Goal: Task Accomplishment & Management: Complete application form

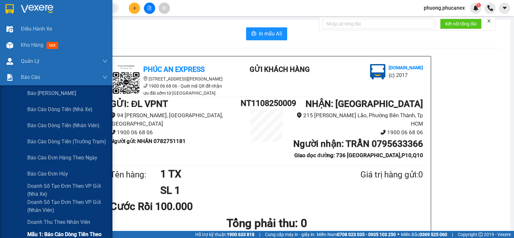
click at [54, 230] on span "Mẫu 1: Báo cáo dòng tiền theo nhân viên" at bounding box center [67, 238] width 80 height 16
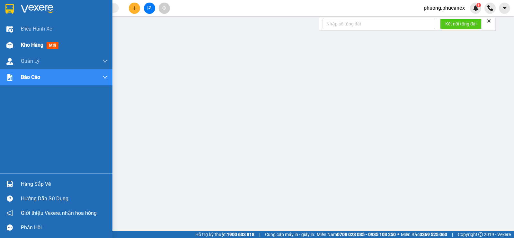
click at [32, 44] on span "Kho hàng" at bounding box center [32, 45] width 23 height 6
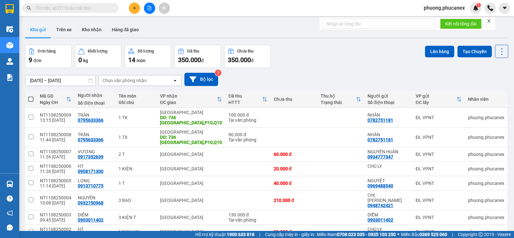
click at [453, 6] on span "phuong.phucanex" at bounding box center [444, 8] width 51 height 8
drag, startPoint x: 436, startPoint y: 21, endPoint x: 404, endPoint y: 2, distance: 36.5
click at [434, 18] on span "Đăng xuất" at bounding box center [447, 19] width 38 height 7
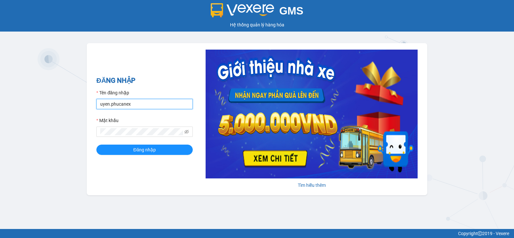
drag, startPoint x: 136, startPoint y: 105, endPoint x: 90, endPoint y: 105, distance: 45.6
click at [90, 105] on div "ĐĂNG NHẬP Tên đăng nhập uyen.phucanex Mật khẩu Đăng nhập Tìm hiểu thêm" at bounding box center [257, 119] width 341 height 152
type input "huong.phucanex"
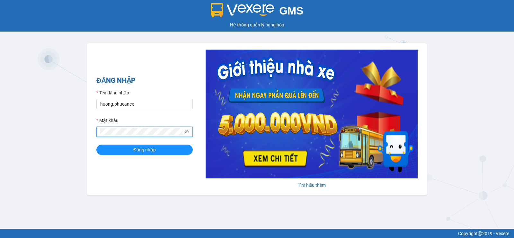
click at [65, 130] on div "GMS Hệ thống quản lý hàng hóa ĐĂNG NHẬP Tên đăng nhập huong.phucanex Mật khẩu Đ…" at bounding box center [257, 114] width 514 height 229
click at [96, 144] on button "Đăng nhập" at bounding box center [144, 149] width 96 height 10
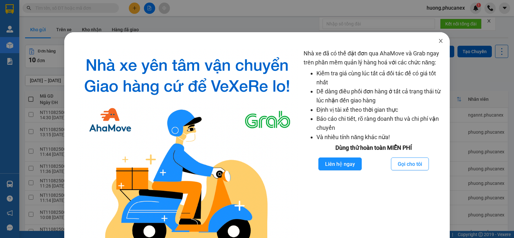
click at [434, 44] on span "Close" at bounding box center [441, 41] width 18 height 18
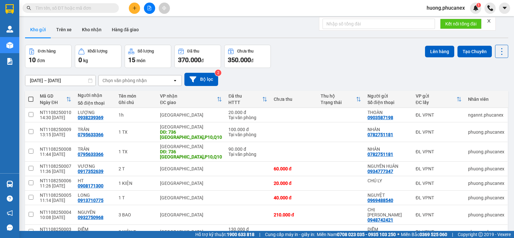
click at [70, 6] on input "text" at bounding box center [73, 8] width 76 height 7
click at [136, 10] on icon "plus" at bounding box center [134, 8] width 5 height 5
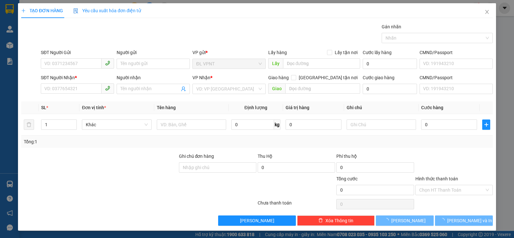
click at [82, 56] on div "SĐT Người Gửi" at bounding box center [77, 54] width 73 height 10
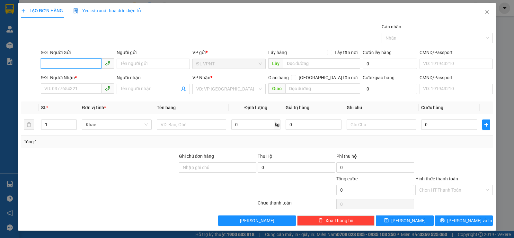
click at [85, 65] on input "SĐT Người Gửi" at bounding box center [71, 63] width 61 height 10
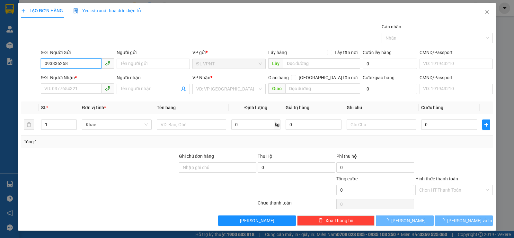
type input "0933362588"
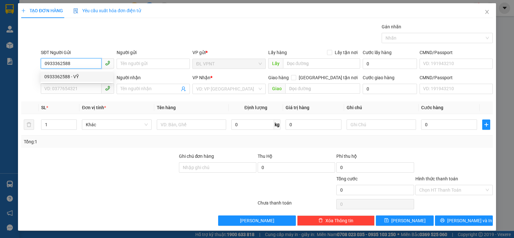
click at [87, 78] on div "0933362588 - VỸ" at bounding box center [76, 76] width 65 height 7
type input "VỸ"
type input "0933349566"
type input "lộc"
type input "0933362588"
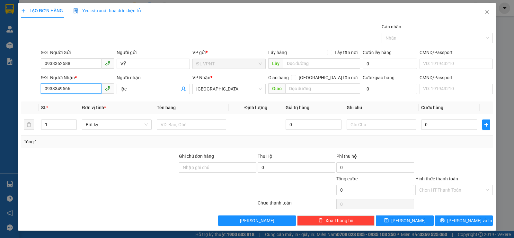
drag, startPoint x: 73, startPoint y: 87, endPoint x: 22, endPoint y: 83, distance: 51.3
click at [22, 83] on div "SĐT Người Nhận * 0933349566 0933349566 Người nhận lộc VP Nhận * ĐL Quận 1 Giao …" at bounding box center [257, 85] width 473 height 23
type input "0919356587"
drag, startPoint x: 127, startPoint y: 90, endPoint x: 100, endPoint y: 88, distance: 26.7
click at [100, 88] on div "SĐT Người Nhận * 0919356587 Người nhận lộc lộc VP Nhận * ĐL Quận 1 Giao hàng Gi…" at bounding box center [267, 85] width 455 height 23
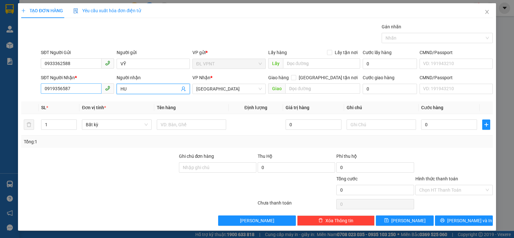
paste input "Ấ"
click at [228, 89] on span "[GEOGRAPHIC_DATA]" at bounding box center [229, 89] width 66 height 10
type input "HUẤN"
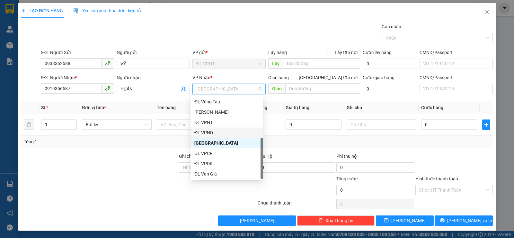
scroll to position [10, 0]
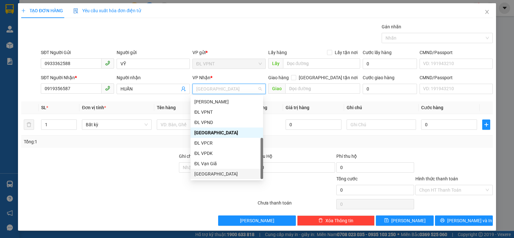
click at [211, 177] on div "[GEOGRAPHIC_DATA]" at bounding box center [227, 173] width 73 height 10
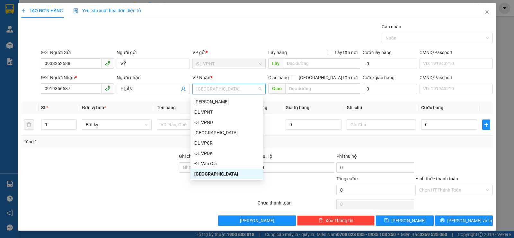
click at [208, 173] on div "[GEOGRAPHIC_DATA]" at bounding box center [226, 173] width 65 height 7
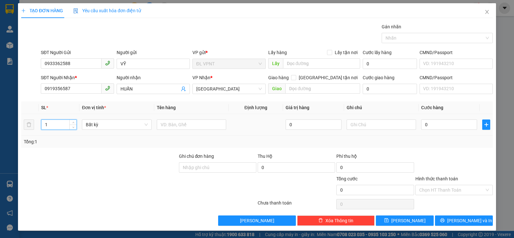
click at [32, 125] on tr "1 Bất kỳ 0 0" at bounding box center [257, 125] width 472 height 22
type input "11"
click at [191, 127] on input "text" at bounding box center [191, 124] width 69 height 10
paste input "ÁN"
type input "7 BÁNH + 4 T"
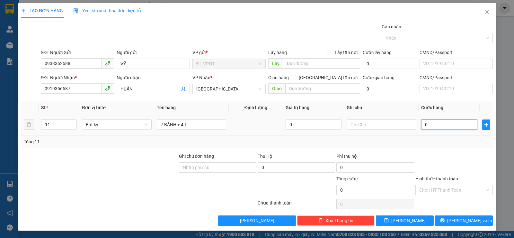
click at [421, 127] on input "0" at bounding box center [449, 124] width 56 height 10
type input "5"
type input "54"
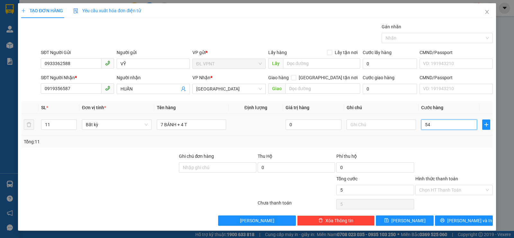
type input "54"
type input "540"
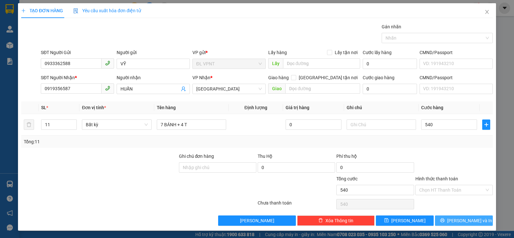
click at [445, 222] on span "printer" at bounding box center [442, 220] width 5 height 5
type input "540.000"
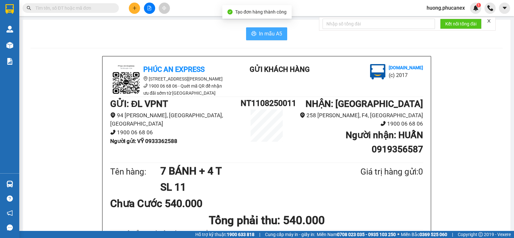
click at [259, 33] on span "In mẫu A5" at bounding box center [270, 34] width 23 height 8
click at [135, 5] on button at bounding box center [134, 8] width 11 height 11
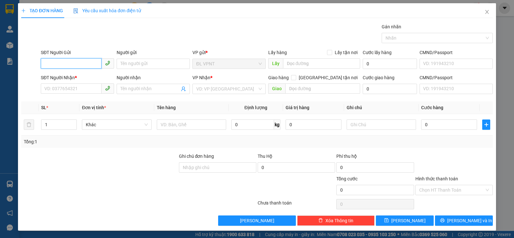
click at [83, 63] on input "SĐT Người Gửi" at bounding box center [71, 63] width 61 height 10
click at [84, 73] on div "0905175386 - TỐ OANH" at bounding box center [76, 76] width 65 height 7
type input "0905175386"
type input "TỐ OANH"
type input "0906817987"
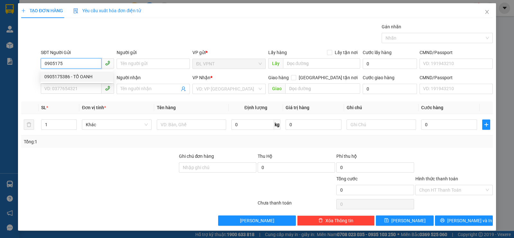
type input "HIỀN"
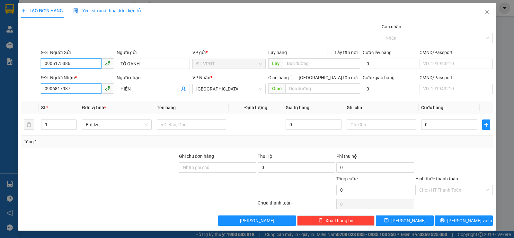
type input "0905175386"
drag, startPoint x: 78, startPoint y: 87, endPoint x: 10, endPoint y: 77, distance: 68.6
click at [11, 78] on div "TẠO ĐƠN HÀNG Yêu cầu xuất hóa đơn điện tử Transit Pickup Surcharge Ids Transit …" at bounding box center [257, 119] width 514 height 238
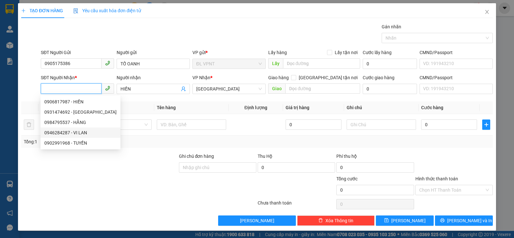
click at [60, 132] on div "0946284287 - VI LAN" at bounding box center [80, 132] width 72 height 7
type input "0946284287"
type input "VI LAN"
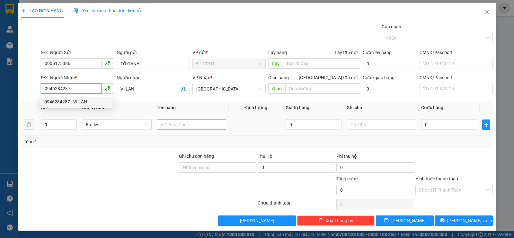
type input "0946284287"
click at [176, 128] on input "text" at bounding box center [191, 124] width 69 height 10
type input "1 T"
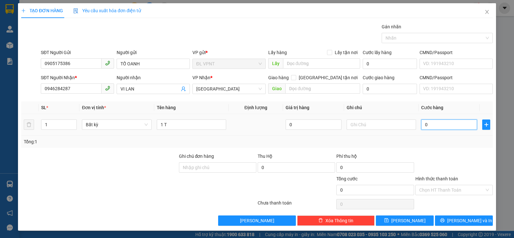
click at [439, 126] on input "0" at bounding box center [449, 124] width 56 height 10
click at [34, 61] on div "SĐT Người Gửi 0905175386 0905175386 Người gửi TỐ OANH VP gửi * ĐL VPNT Lấy hàng…" at bounding box center [257, 60] width 473 height 23
click at [437, 125] on input "0" at bounding box center [449, 124] width 56 height 10
type input "4"
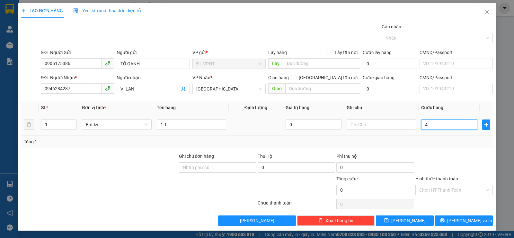
type input "4"
type input "40"
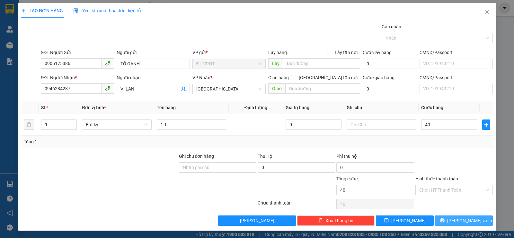
click at [460, 219] on span "Lưu và In" at bounding box center [469, 220] width 45 height 7
type input "40.000"
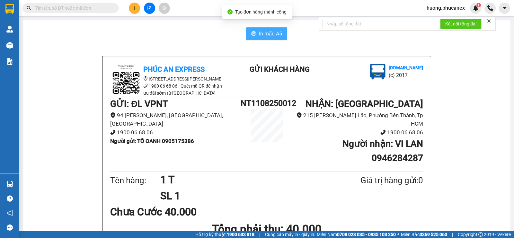
click at [274, 35] on span "In mẫu A5" at bounding box center [270, 34] width 23 height 8
drag, startPoint x: 198, startPoint y: 144, endPoint x: 164, endPoint y: 139, distance: 34.7
click at [164, 139] on li "Người gửi : TỐ OANH 0905175386" at bounding box center [175, 141] width 131 height 9
copy b "0905175386"
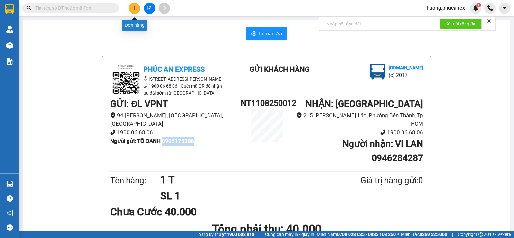
click at [134, 6] on icon "plus" at bounding box center [134, 8] width 5 height 5
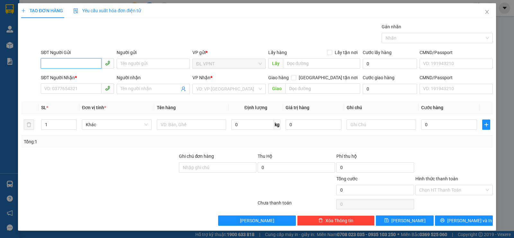
click at [98, 61] on input "SĐT Người Gửi" at bounding box center [71, 63] width 61 height 10
paste input "0905175386"
type input "0905175386"
click at [89, 74] on div "0905175386 - TỐ OANH" at bounding box center [76, 76] width 65 height 7
type input "TỐ OANH"
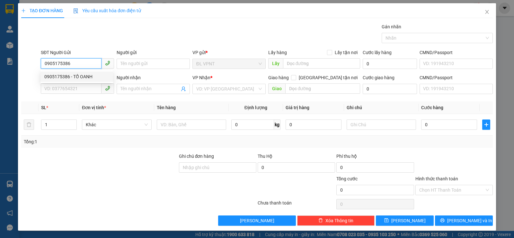
type input "0946284287"
type input "VI LAN"
type input "0905175386"
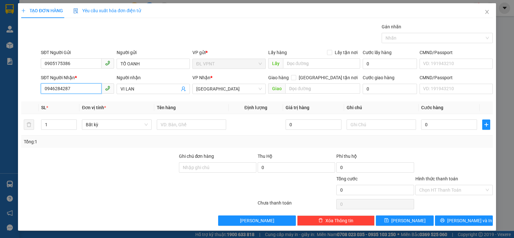
drag, startPoint x: 25, startPoint y: 88, endPoint x: 12, endPoint y: 87, distance: 12.9
click at [21, 88] on div "SĐT Người Nhận * 0946284287 0946284287 Người nhận VI LAN VP Nhận * ĐL Quận 1 Gi…" at bounding box center [257, 85] width 473 height 23
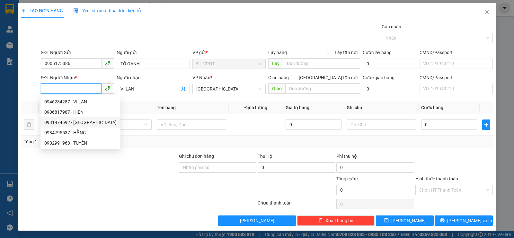
click at [63, 122] on div "0931474692 - Thảo Nguyên" at bounding box center [80, 122] width 72 height 7
type input "0931474692"
type input "Thảo Nguyên"
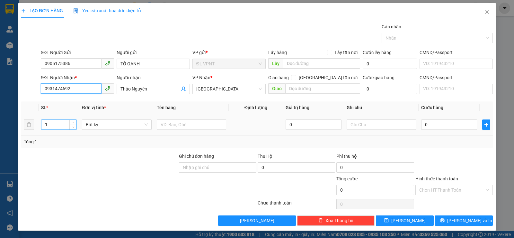
type input "0931474692"
drag, startPoint x: 45, startPoint y: 122, endPoint x: 17, endPoint y: 122, distance: 28.3
click at [17, 122] on div "TẠO ĐƠN HÀNG Yêu cầu xuất hóa đơn điện tử Transit Pickup Surcharge Ids Transit …" at bounding box center [257, 119] width 514 height 238
type input "9"
click at [195, 125] on input "text" at bounding box center [191, 124] width 69 height 10
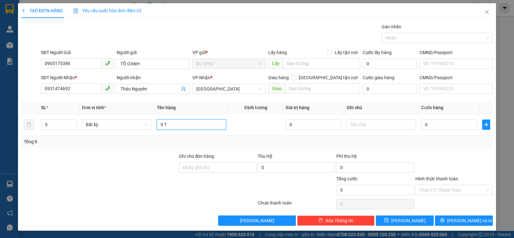
type input "9 T"
click at [432, 123] on input "0" at bounding box center [449, 124] width 56 height 10
type input "3"
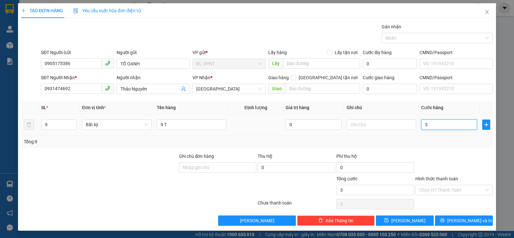
type input "35"
type input "350"
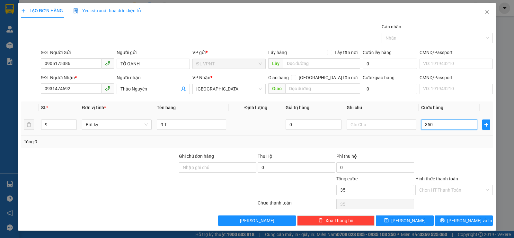
type input "350"
click at [438, 216] on button "Lưu và In" at bounding box center [464, 220] width 58 height 10
type input "350.000"
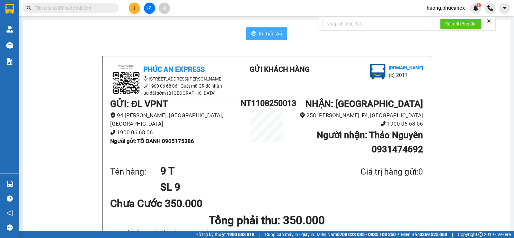
click at [264, 35] on span "In mẫu A5" at bounding box center [270, 34] width 23 height 8
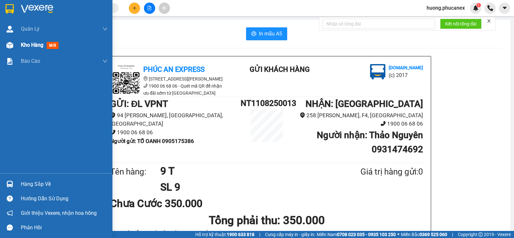
click at [22, 45] on span "Kho hàng" at bounding box center [32, 45] width 23 height 6
click at [42, 44] on span "Kho hàng" at bounding box center [32, 45] width 23 height 6
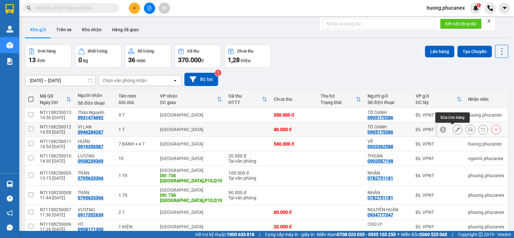
click at [455, 130] on button at bounding box center [457, 129] width 9 height 11
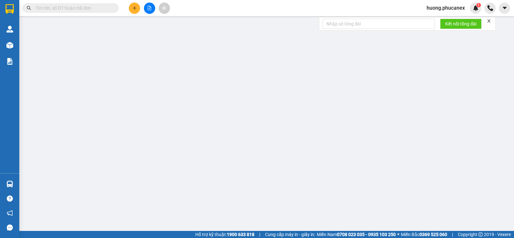
type input "0905175386"
type input "TỐ OANH"
type input "0946284287"
type input "VI LAN"
type input "40.000"
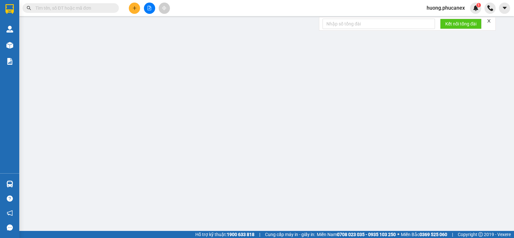
type input "40.000"
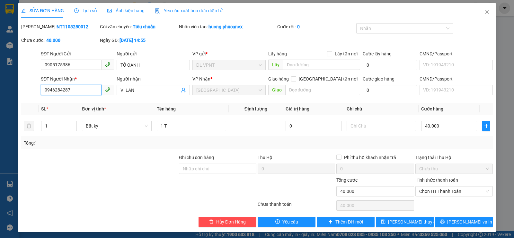
drag, startPoint x: 70, startPoint y: 88, endPoint x: 15, endPoint y: 88, distance: 55.6
click at [15, 88] on div "SỬA ĐƠN HÀNG Lịch sử Ảnh kiện hàng Yêu cầu xuất hóa đơn điện tử Total Paid Fee …" at bounding box center [257, 119] width 514 height 238
click at [78, 89] on input "SĐT Người Nhận *" at bounding box center [71, 90] width 61 height 10
type input "0394583676"
click at [435, 220] on button "Lưu và In" at bounding box center [464, 221] width 58 height 10
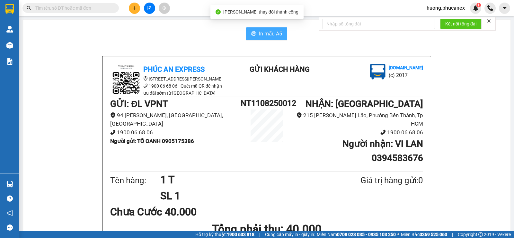
click at [276, 34] on span "In mẫu A5" at bounding box center [270, 34] width 23 height 8
click at [135, 8] on icon "plus" at bounding box center [134, 8] width 5 height 5
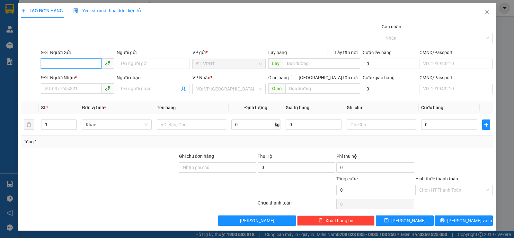
click at [74, 61] on input "SĐT Người Gửi" at bounding box center [71, 63] width 61 height 10
click at [97, 75] on div "0901428558 - HOÀNG DUNG" at bounding box center [76, 76] width 65 height 7
type input "0901428558"
type input "HOÀNG DUNG"
type input "0913634577"
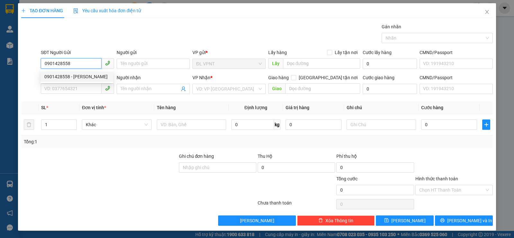
type input "BẢO"
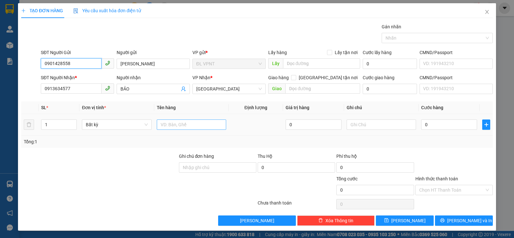
type input "0901428558"
click at [199, 124] on input "text" at bounding box center [191, 124] width 69 height 10
type input "1 H"
click at [465, 127] on input "0" at bounding box center [449, 124] width 56 height 10
type input "2"
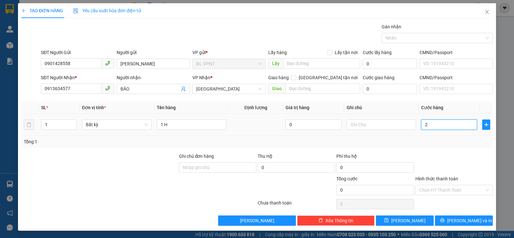
type input "2"
type input "20"
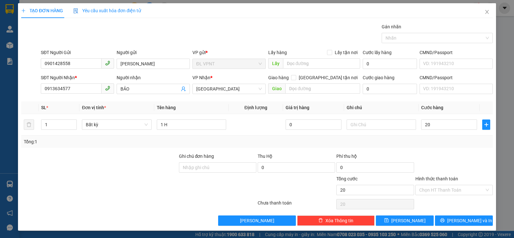
click at [455, 188] on input "Hình thức thanh toán" at bounding box center [451, 190] width 65 height 10
type input "20.000"
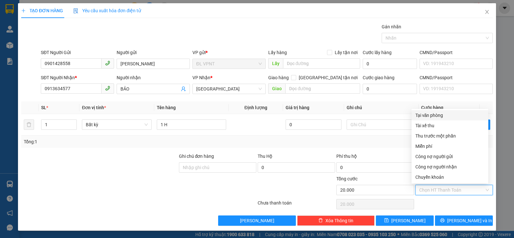
click at [431, 115] on div "Tại văn phòng" at bounding box center [450, 115] width 69 height 7
type input "0"
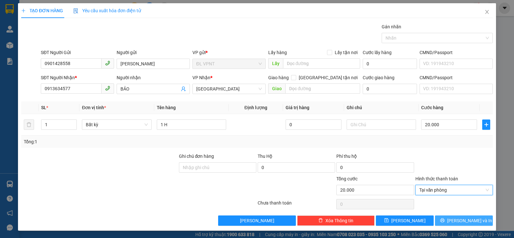
click at [446, 218] on button "Lưu và In" at bounding box center [464, 220] width 58 height 10
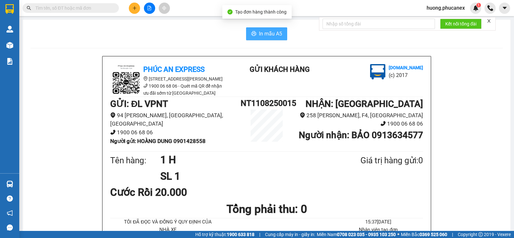
click at [274, 36] on span "In mẫu A5" at bounding box center [270, 34] width 23 height 8
click at [93, 8] on input "text" at bounding box center [73, 8] width 76 height 7
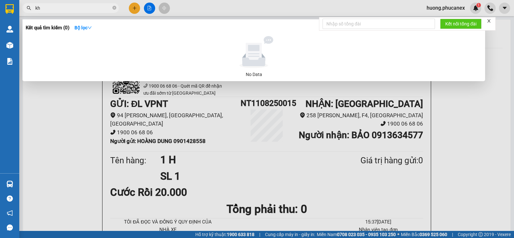
paste input "ánh"
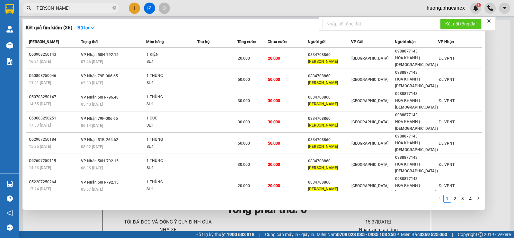
type input "khánh minh"
click at [136, 8] on div at bounding box center [257, 119] width 514 height 238
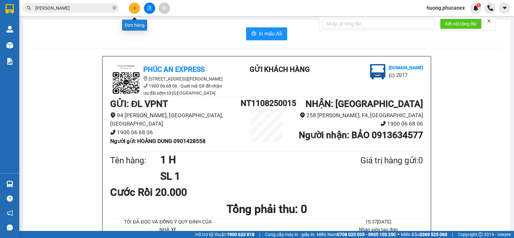
click at [136, 8] on icon "plus" at bounding box center [135, 8] width 4 height 0
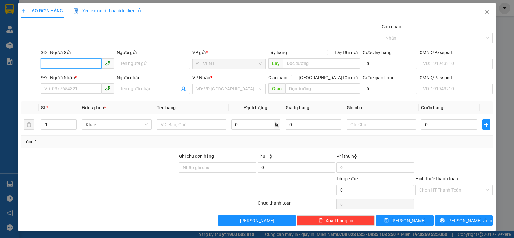
drag, startPoint x: 81, startPoint y: 64, endPoint x: 168, endPoint y: 37, distance: 91.0
click at [97, 54] on div "SĐT Người Gửi VD: 0371234567" at bounding box center [77, 60] width 73 height 23
click at [73, 78] on div "0935346765 - KHÁNH" at bounding box center [76, 76] width 65 height 7
type input "0935346765"
type input "KHÁNH"
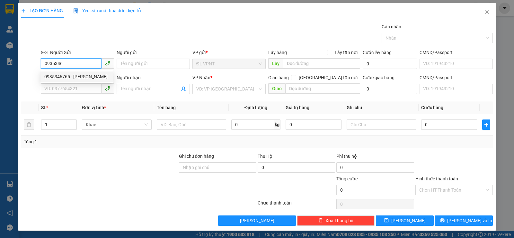
type input "0938491701"
type input "ĐỨC"
drag, startPoint x: 65, startPoint y: 60, endPoint x: 36, endPoint y: 60, distance: 28.9
click at [36, 60] on div "SĐT Người Gửi 0935346765 0935346765 Người gửi KHÁNH VP gửi * ĐL VPNT Lấy hàng L…" at bounding box center [257, 60] width 473 height 23
type input "0935346765"
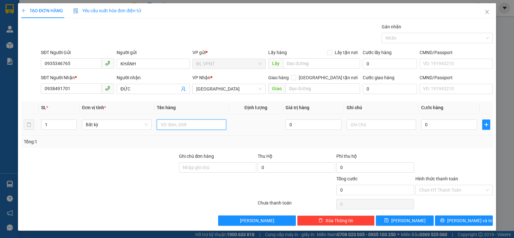
click at [181, 125] on input "text" at bounding box center [191, 124] width 69 height 10
type input "1 k"
drag, startPoint x: 436, startPoint y: 136, endPoint x: 435, endPoint y: 126, distance: 9.7
click at [436, 135] on div "SL * Đơn vị tính * Tên hàng Định lượng Giá trị hàng Ghi chú Cước hàng 1 Bất kỳ …" at bounding box center [257, 124] width 472 height 46
click at [435, 126] on input "0" at bounding box center [449, 124] width 56 height 10
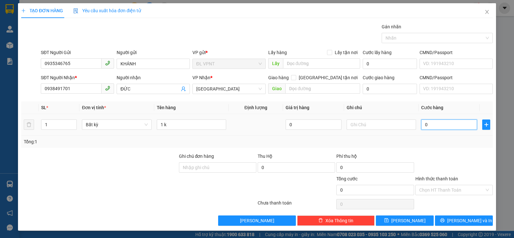
type input "8"
type input "80"
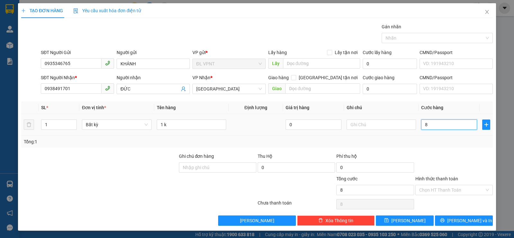
type input "80"
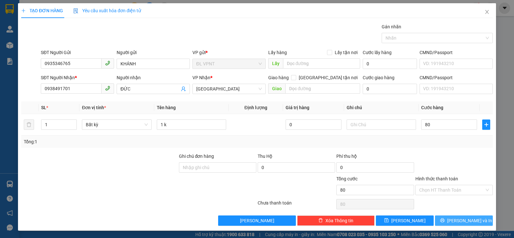
click at [446, 220] on button "Lưu và In" at bounding box center [464, 220] width 58 height 10
type input "80.000"
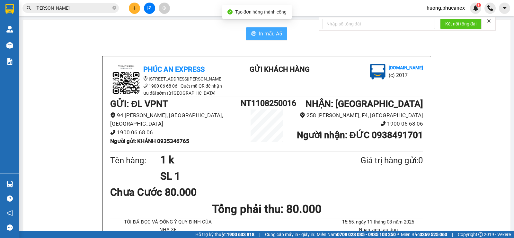
click at [281, 33] on button "In mẫu A5" at bounding box center [266, 33] width 41 height 13
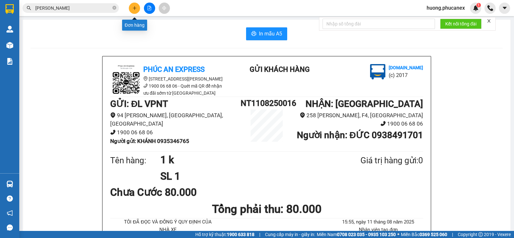
click at [132, 9] on button at bounding box center [134, 8] width 11 height 11
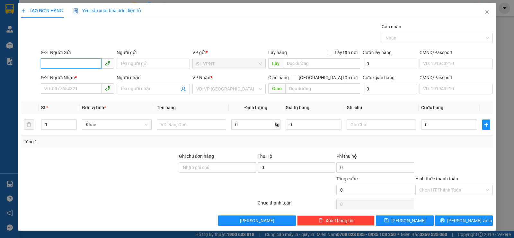
click at [83, 64] on input "SĐT Người Gửi" at bounding box center [71, 63] width 61 height 10
click at [69, 63] on input "SĐT Người Gửi" at bounding box center [71, 63] width 61 height 10
click at [80, 76] on div "0905822005 - PHƯƠNG" at bounding box center [76, 76] width 65 height 7
type input "0905822005"
type input "PHƯƠNG"
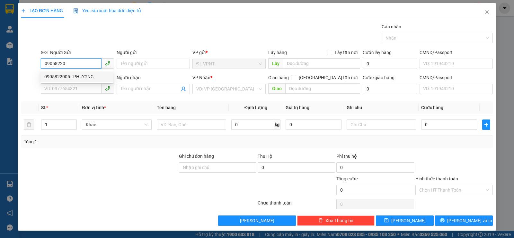
type input "0785688364"
type input "huệ"
type input "0905822005"
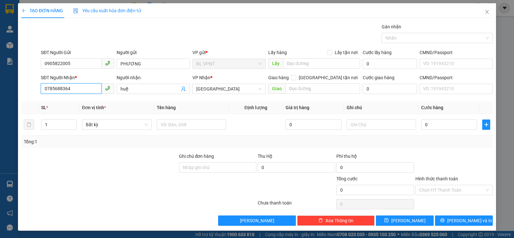
drag, startPoint x: 37, startPoint y: 88, endPoint x: 23, endPoint y: 88, distance: 13.5
click at [23, 88] on div "SĐT Người Nhận * 0785688364 Người nhận huệ VP Nhận * ĐL Quận 5 Giao hàng Giao t…" at bounding box center [257, 85] width 473 height 23
click at [65, 103] on div "0868980631" at bounding box center [76, 101] width 65 height 7
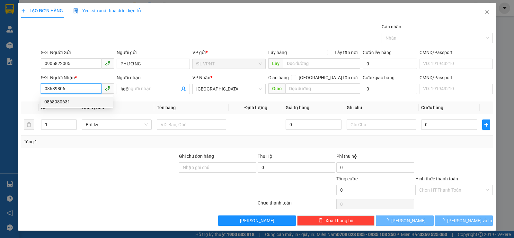
type input "0868980631"
click at [129, 90] on input "Người nhận" at bounding box center [150, 88] width 59 height 7
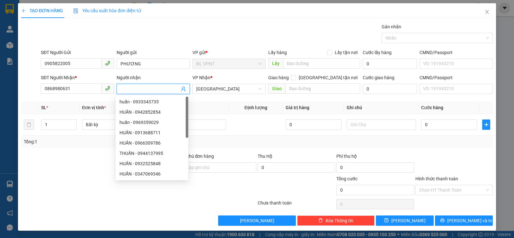
click at [129, 89] on input "Người nhận" at bounding box center [150, 88] width 59 height 7
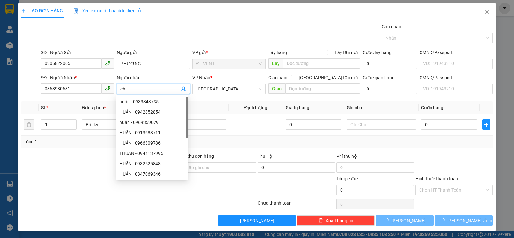
paste input "ươ"
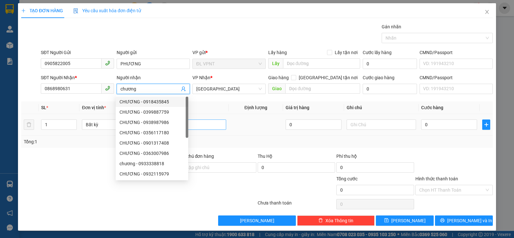
type input "chương"
click at [202, 122] on input "text" at bounding box center [191, 124] width 69 height 10
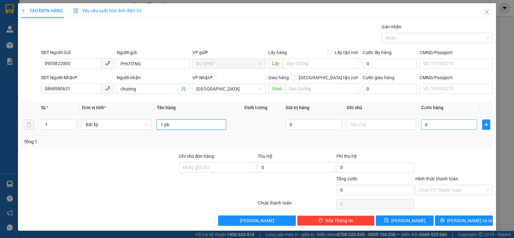
type input "1 pb"
click at [435, 121] on input "0" at bounding box center [449, 124] width 56 height 10
click at [383, 122] on input "text" at bounding box center [381, 124] width 69 height 10
paste input "ô"
paste input "ơ"
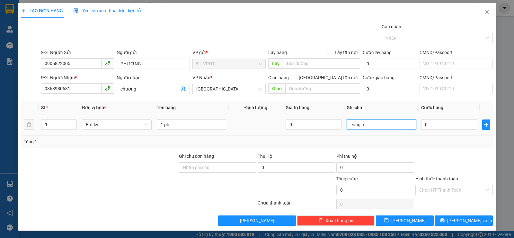
paste input "ợ"
type input "công nợ"
click at [431, 120] on input "0" at bounding box center [449, 124] width 56 height 10
type input "2"
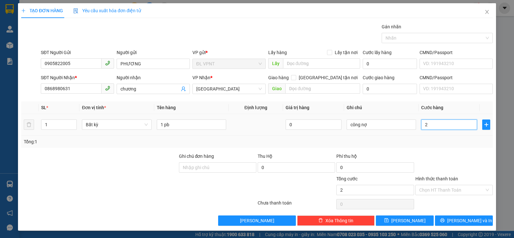
type input "2"
type input "20"
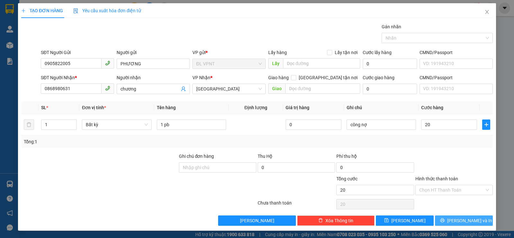
click at [449, 217] on button "Lưu và In" at bounding box center [464, 220] width 58 height 10
type input "20.000"
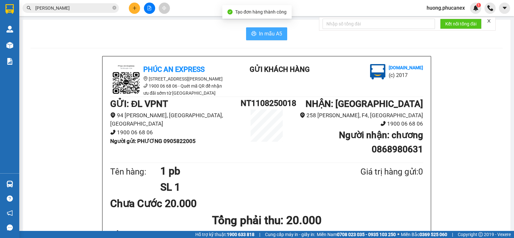
click at [264, 32] on span "In mẫu A5" at bounding box center [270, 34] width 23 height 8
drag, startPoint x: 196, startPoint y: 140, endPoint x: 163, endPoint y: 141, distance: 32.5
click at [163, 141] on li "Người gửi : PHƯƠNG 0905822005" at bounding box center [175, 141] width 131 height 9
copy b "0905822005"
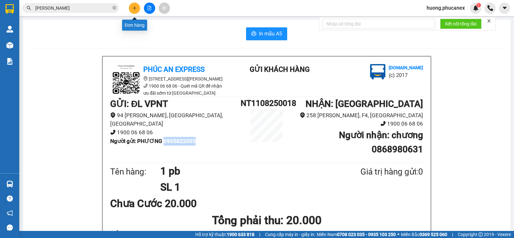
click at [134, 10] on icon "plus" at bounding box center [134, 8] width 5 height 5
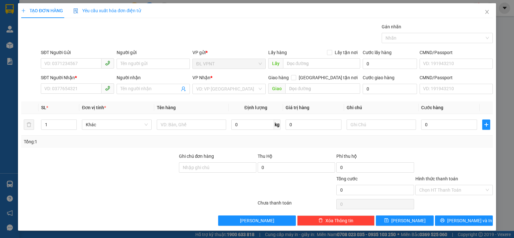
click at [82, 58] on div "SĐT Người Gửi" at bounding box center [77, 54] width 73 height 10
click at [83, 61] on input "SĐT Người Gửi" at bounding box center [71, 63] width 61 height 10
paste input "0905822005"
type input "0905822005"
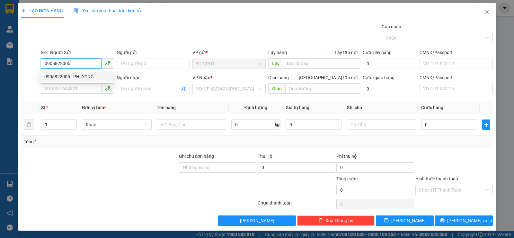
click at [85, 72] on div "0905822005 - PHƯƠNG" at bounding box center [77, 76] width 73 height 10
type input "PHƯƠNG"
type input "0868980631"
type input "chương"
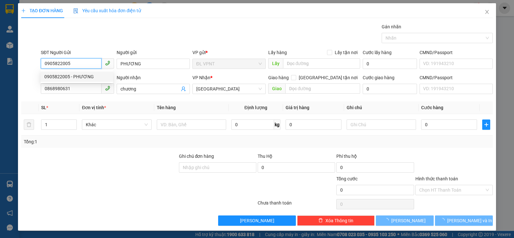
type input "0905822005"
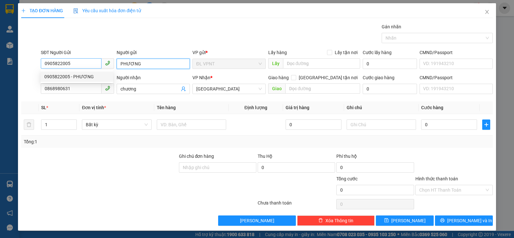
click at [87, 67] on div "SĐT Người Gửi 0905822005 Người gửi PHƯƠNG VP gửi * ĐL VPNT Lấy hàng Lấy tận nơi…" at bounding box center [267, 60] width 455 height 23
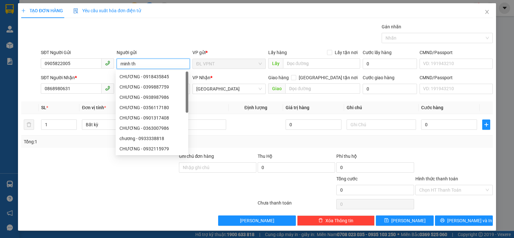
paste input "ư"
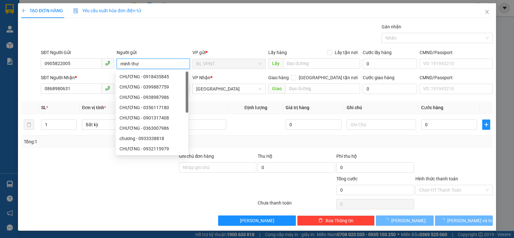
type input "minh thư"
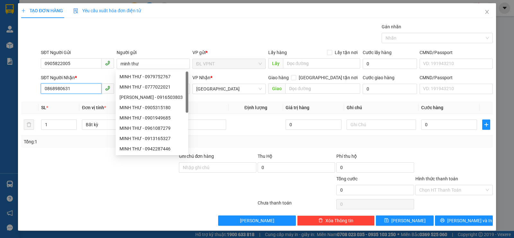
drag, startPoint x: 18, startPoint y: 86, endPoint x: 13, endPoint y: 86, distance: 5.2
click at [14, 86] on div "TẠO ĐƠN HÀNG Yêu cầu xuất hóa đơn điện tử Transit Pickup Surcharge Ids Transit …" at bounding box center [257, 119] width 514 height 238
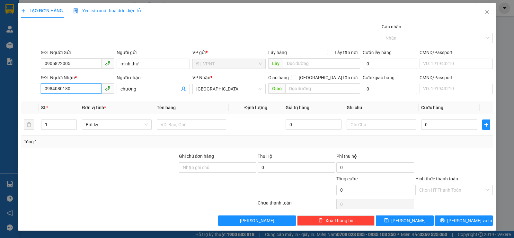
type input "0984080180"
drag, startPoint x: 146, startPoint y: 82, endPoint x: 102, endPoint y: 89, distance: 44.8
click at [102, 89] on div "SĐT Người Nhận * 0984080180 Người nhận chương VP Nhận * ĐL Quận 5 Giao hàng Gia…" at bounding box center [267, 85] width 455 height 23
click at [142, 90] on input "chương" at bounding box center [150, 88] width 59 height 7
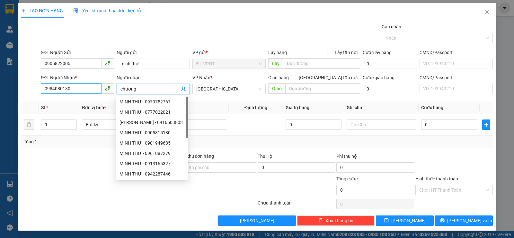
drag, startPoint x: 131, startPoint y: 89, endPoint x: 90, endPoint y: 87, distance: 41.2
click at [92, 88] on div "SĐT Người Nhận * 0984080180 Người nhận chương VP Nhận * ĐL Quận 5 Giao hàng Gia…" at bounding box center [267, 85] width 455 height 23
paste input "ỳnh"
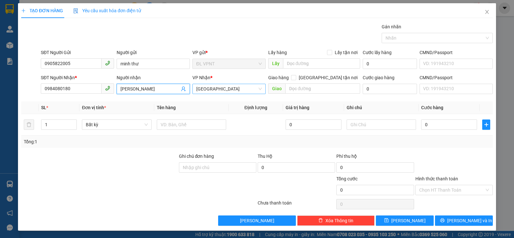
click at [217, 88] on span "[GEOGRAPHIC_DATA]" at bounding box center [229, 89] width 66 height 10
type input "quỳnh dung"
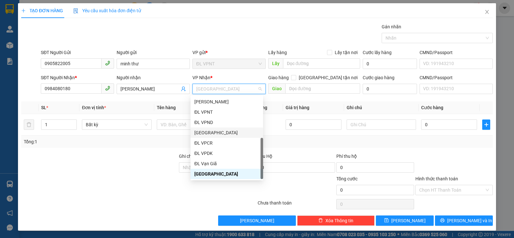
click at [216, 132] on div "[GEOGRAPHIC_DATA]" at bounding box center [226, 132] width 65 height 7
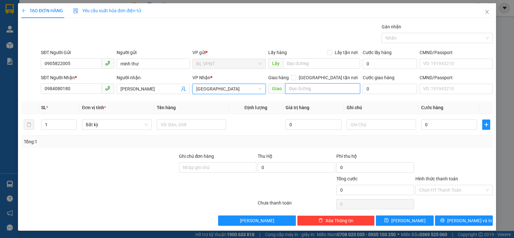
click at [295, 88] on input "text" at bounding box center [322, 88] width 75 height 10
paste input "Ă"
type input "V"
paste input "Ă"
paste input "Ô"
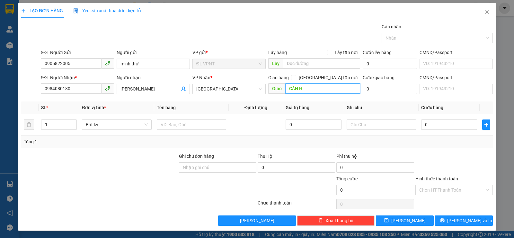
paste input "Ộ"
paste input "ẢNH"
paste input "Ư"
paste input "ÍCH"
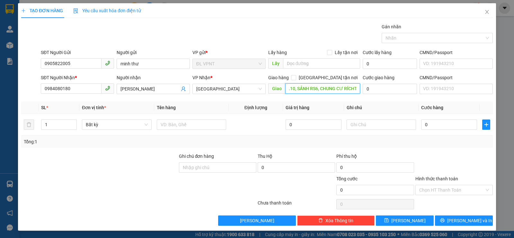
scroll to position [0, 25]
paste input "ICHS"
paste input "À"
paste input "ÌN"
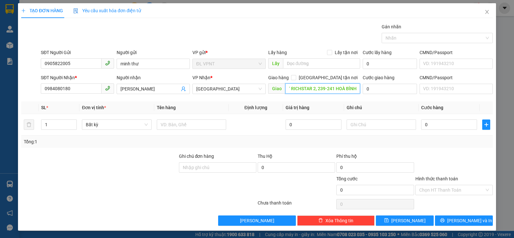
scroll to position [0, 79]
paste input "Ệ"
paste input "Â"
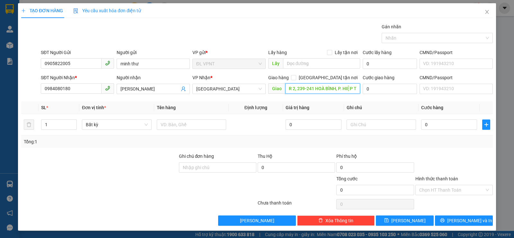
paste input "Â"
paste input "Ú"
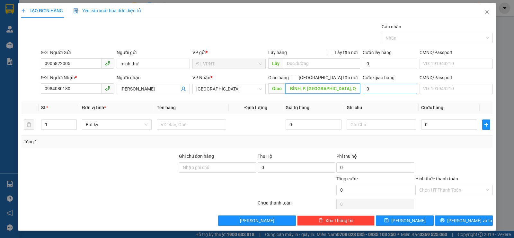
type input "CĂN HỘ 05.10, SẢNH RS6, CHUNG CƯ RICHSTAR 2, 239-241 HOÀ BÌNH, P. HIỆP TÂN, Q. …"
click at [375, 92] on input "0" at bounding box center [390, 89] width 54 height 10
type input "1"
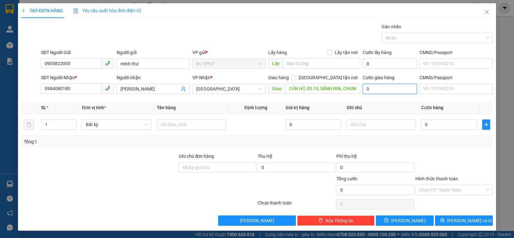
type input "1"
type input "10"
type input "100"
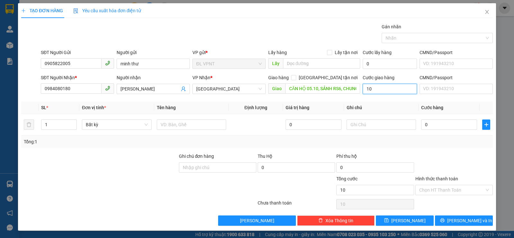
type input "100"
click at [451, 126] on input "0" at bounding box center [449, 124] width 56 height 10
type input "100.000"
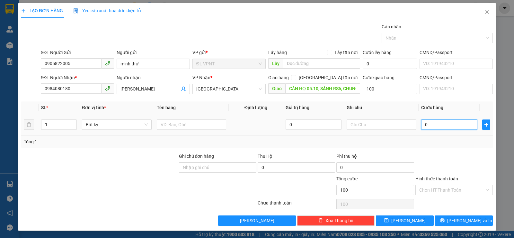
type input "100.000"
type input "3"
type input "100.003"
type input "30"
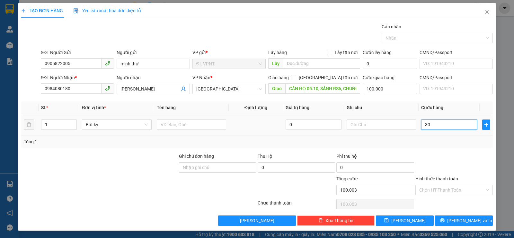
type input "100.030"
click at [185, 122] on input "text" at bounding box center [191, 124] width 69 height 10
type input "30.000"
type input "130.000"
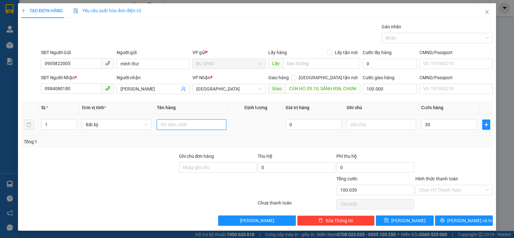
type input "130.000"
type input "1 H"
click at [368, 126] on input "text" at bounding box center [381, 124] width 69 height 10
paste input "Ô"
paste input "Ơ"
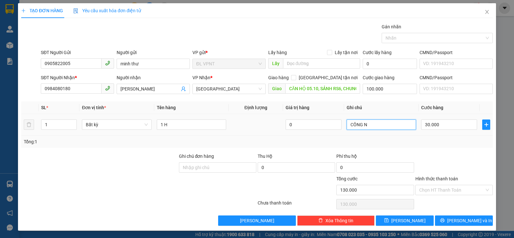
paste input "Ợ"
type input "CÔNG NỢ"
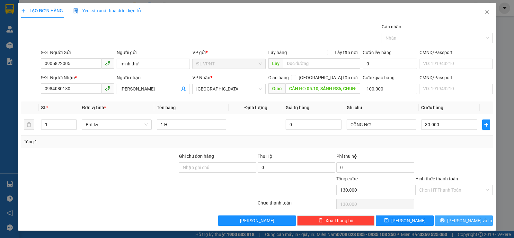
click at [452, 218] on button "Lưu và In" at bounding box center [464, 220] width 58 height 10
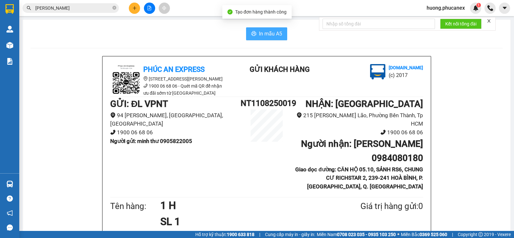
click at [266, 35] on span "In mẫu A5" at bounding box center [270, 34] width 23 height 8
drag, startPoint x: 164, startPoint y: 141, endPoint x: 196, endPoint y: 140, distance: 32.5
click at [196, 140] on li "Người gửi : minh thư 0905822005" at bounding box center [175, 141] width 131 height 9
copy b "0905822005"
click at [196, 38] on div "In mẫu A5" at bounding box center [267, 33] width 473 height 13
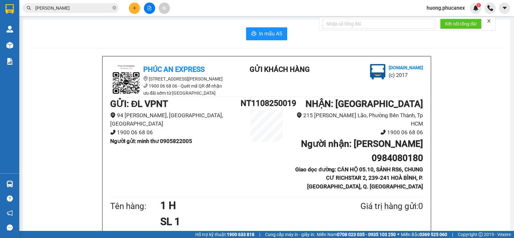
click at [136, 7] on icon "plus" at bounding box center [134, 8] width 5 height 5
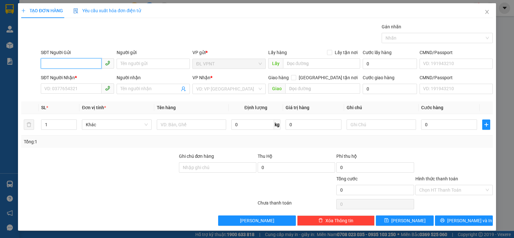
click at [76, 65] on input "SĐT Người Gửi" at bounding box center [71, 63] width 61 height 10
paste input "0905822005"
type input "0905822005"
drag, startPoint x: 77, startPoint y: 79, endPoint x: 77, endPoint y: 90, distance: 10.3
click at [77, 80] on div "0905822005 - minh thư" at bounding box center [77, 76] width 73 height 10
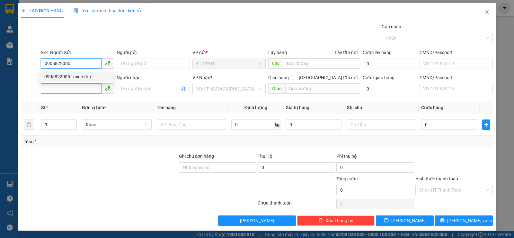
type input "minh thư"
type input "0984080180"
type input "quỳnh dung"
type input "CĂN HỘ 05.10, SẢNH RS6, CHUNG CƯ RICHSTAR 2, 239-241 HOÀ BÌNH, P. HIỆP TÂN, Q. …"
type input "100.000"
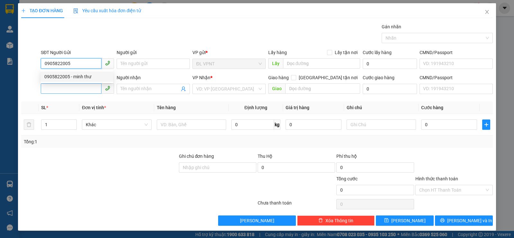
type input "100.000"
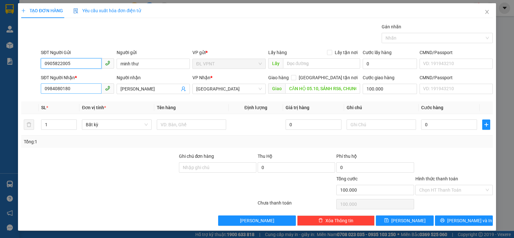
type input "0905822005"
drag, startPoint x: 68, startPoint y: 88, endPoint x: 14, endPoint y: 89, distance: 53.4
click at [16, 89] on div "TẠO ĐƠN HÀNG Yêu cầu xuất hóa đơn điện tử Transit Pickup Surcharge Ids Transit …" at bounding box center [257, 119] width 514 height 238
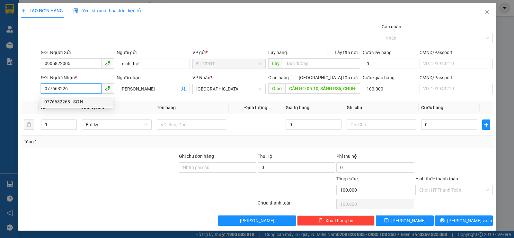
click at [61, 104] on div "0776632268 - SƠN" at bounding box center [76, 101] width 65 height 7
type input "0776632268"
type input "SƠN"
type input "0"
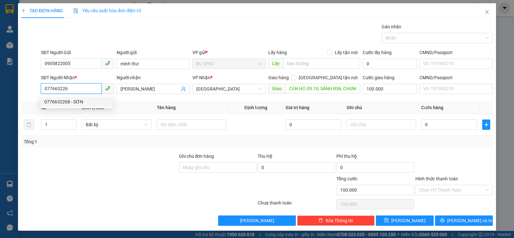
type input "0"
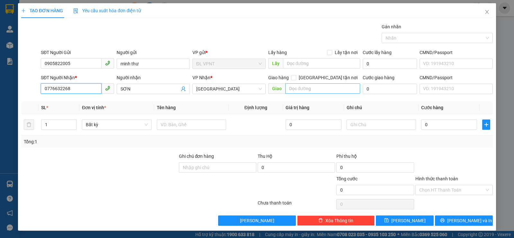
type input "0776632268"
click at [307, 86] on input "text" at bounding box center [322, 88] width 75 height 10
paste input "Đ"
paste input "Ê"
paste input "Ệ"
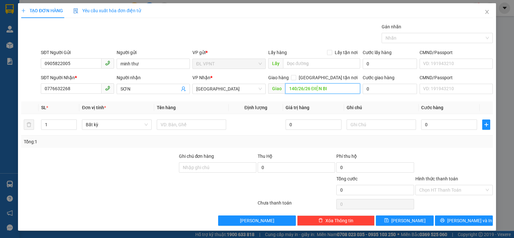
paste input "Ê"
paste input "Ủ"
paste input "ÌNH"
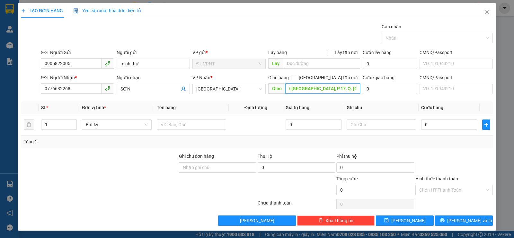
paste input "Ạ"
type input "140/26/26 ĐIỆN BIÊN PHỦ, P.17, Q. BÌNH THẠNH"
click at [372, 86] on input "0" at bounding box center [390, 89] width 54 height 10
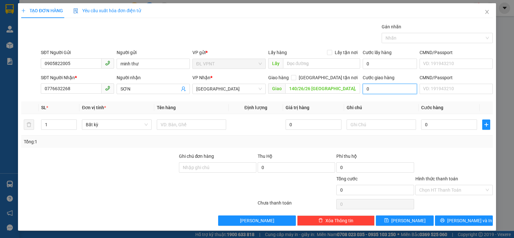
type input "8"
type input "0"
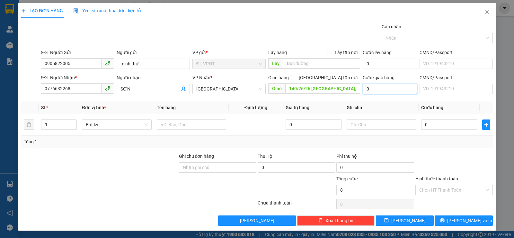
type input "0"
type input "5"
type input "50"
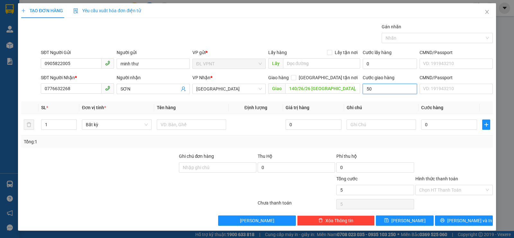
type input "50"
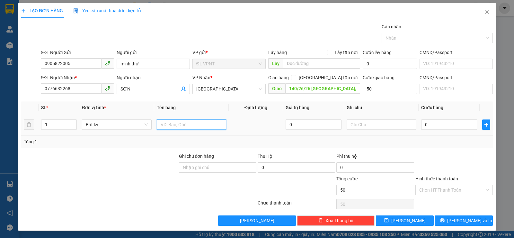
click at [188, 125] on input "text" at bounding box center [191, 124] width 69 height 10
type input "50.000"
paste input "Ị"
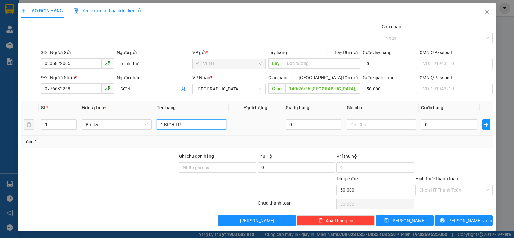
paste input "Ă"
paste input "ẮNG"
type input "1 BỊCH TRẮNG"
click at [372, 125] on input "text" at bounding box center [381, 124] width 69 height 10
paste input "Ô"
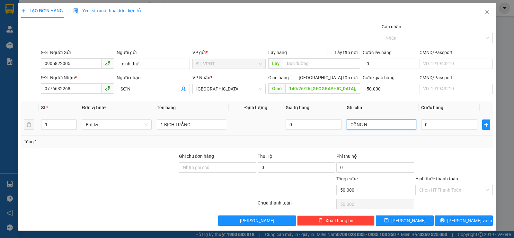
paste input "Ơ"
paste input "Ợ"
type input "CÔNG NỢ"
click at [453, 124] on input "0" at bounding box center [449, 124] width 56 height 10
type input "3"
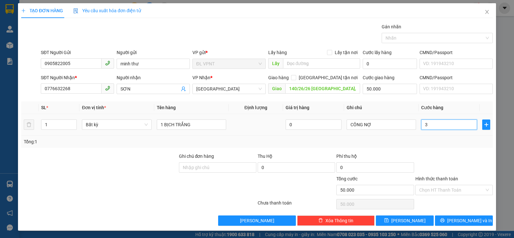
type input "50.003"
type input "30"
type input "50.030"
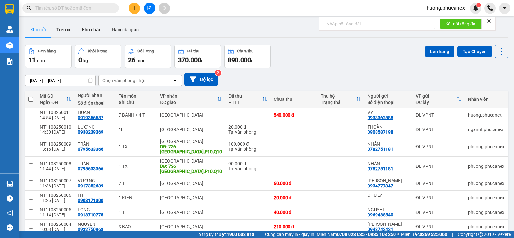
click at [88, 10] on input "text" at bounding box center [73, 8] width 76 height 7
paste input "0905175386"
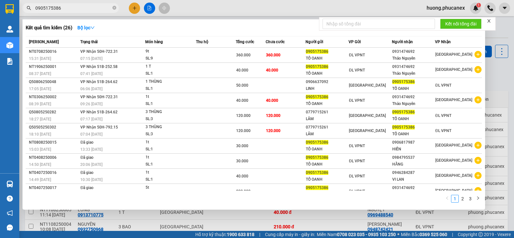
type input "0905175386"
click at [70, 11] on input "0905175386" at bounding box center [73, 8] width 76 height 7
click at [70, 8] on input "0905175386" at bounding box center [73, 8] width 76 height 7
click at [113, 8] on icon "close-circle" at bounding box center [115, 8] width 4 height 4
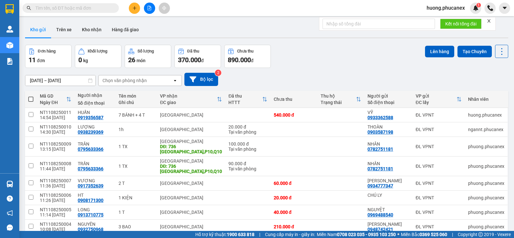
click at [84, 6] on input "text" at bounding box center [73, 8] width 76 height 7
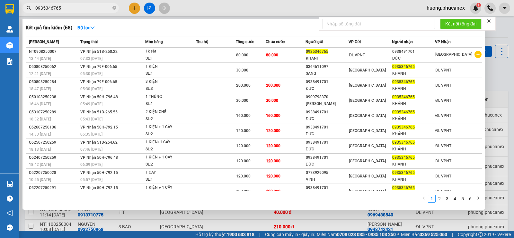
type input "0935346765"
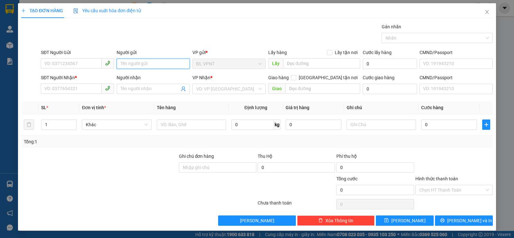
click at [135, 63] on input "Người gửi" at bounding box center [153, 64] width 73 height 10
paste input "Ê"
paste input "Ệ"
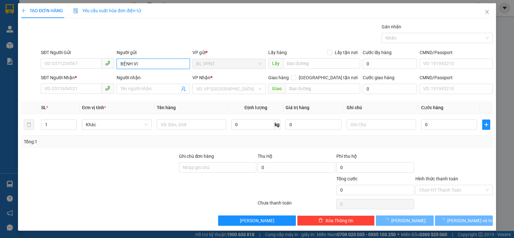
paste input "Ê"
paste input "Ệ"
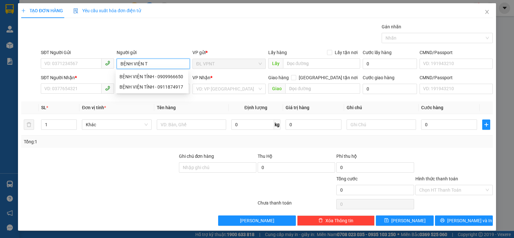
paste input "ỈNH"
type input "BỆNH VIỆN TỈNH"
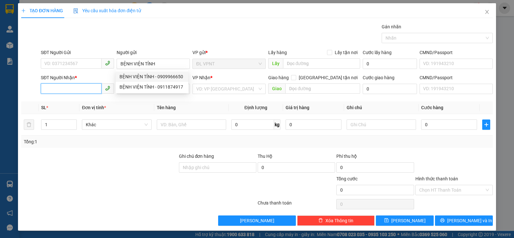
click at [80, 84] on input "SĐT Người Nhận *" at bounding box center [71, 88] width 61 height 10
type input "0"
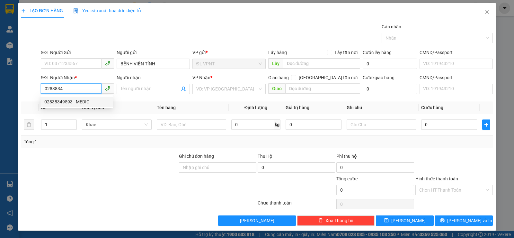
click at [74, 100] on div "02838349593 - MEDIC" at bounding box center [76, 101] width 65 height 7
type input "02838349593"
type input "MEDIC"
type input "GTN"
type input "60.000"
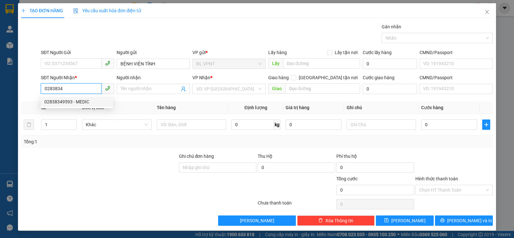
type input "60.000"
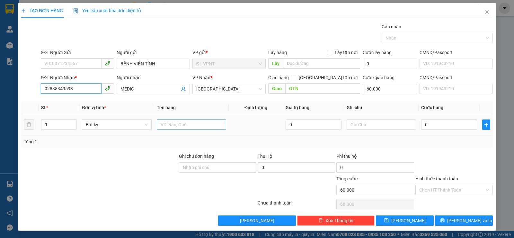
type input "02838349593"
click at [175, 125] on input "text" at bounding box center [191, 124] width 69 height 10
type input "1 H"
click at [447, 129] on input "0" at bounding box center [449, 124] width 56 height 10
type input "2"
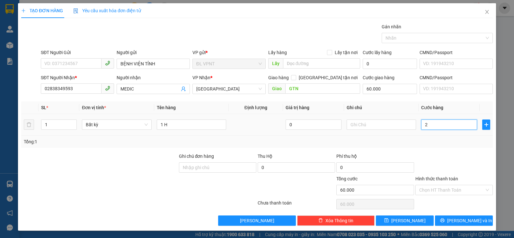
type input "60.002"
type input "20"
type input "60.020"
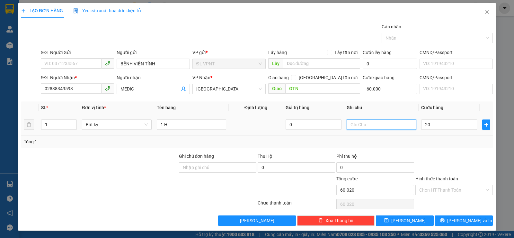
click at [385, 122] on input "text" at bounding box center [381, 124] width 69 height 10
type input "20.000"
type input "80.000"
paste input "Ô"
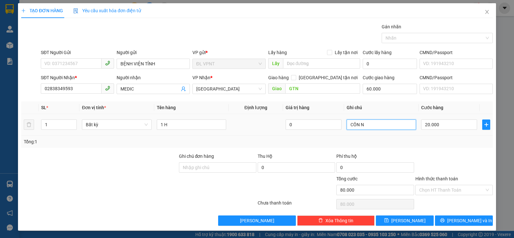
paste input "Ợ"
type input "CÔN NỢ"
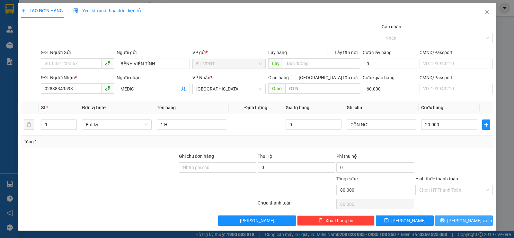
click at [445, 220] on icon "printer" at bounding box center [442, 220] width 4 height 4
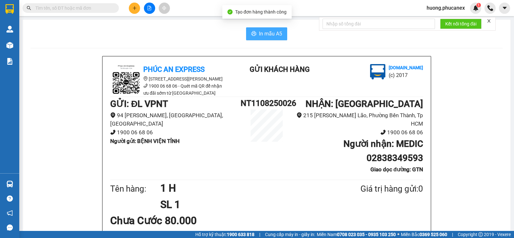
click at [266, 32] on span "In mẫu A5" at bounding box center [270, 34] width 23 height 8
click at [137, 9] on icon "plus" at bounding box center [134, 8] width 5 height 5
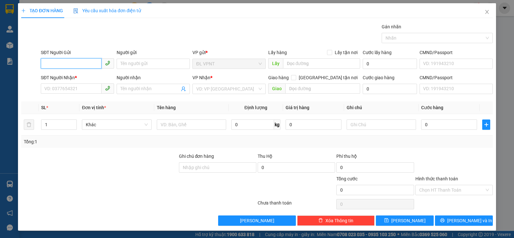
click at [84, 65] on input "SĐT Người Gửi" at bounding box center [71, 63] width 61 height 10
click at [78, 74] on div "0904907996 - thanh" at bounding box center [76, 76] width 65 height 7
type input "0904907996"
type input "thanh"
type input "0589274192"
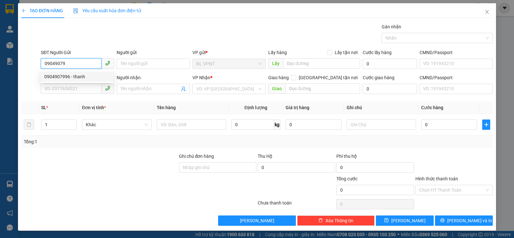
type input "đạt"
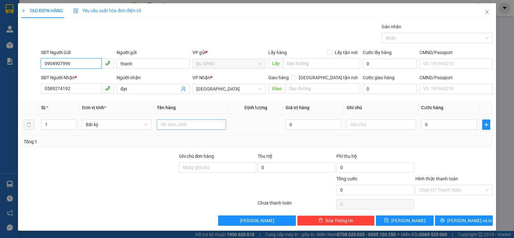
type input "0904907996"
click at [193, 125] on input "text" at bounding box center [191, 124] width 69 height 10
paste input "Ụ"
type input "1 CỤC"
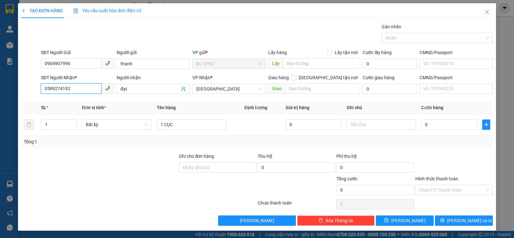
click at [25, 89] on div "SĐT Người Nhận * 0589274192 Người nhận đạt VP Nhận * ĐL Quận 1 Giao hàng Giao t…" at bounding box center [257, 85] width 473 height 23
type input "0936425746"
drag, startPoint x: 126, startPoint y: 89, endPoint x: 73, endPoint y: 90, distance: 53.4
click at [79, 91] on div "SĐT Người Nhận * 0936425746 0936425746 Người nhận đạt VP Nhận * ĐL Quận 1 Giao …" at bounding box center [267, 85] width 455 height 23
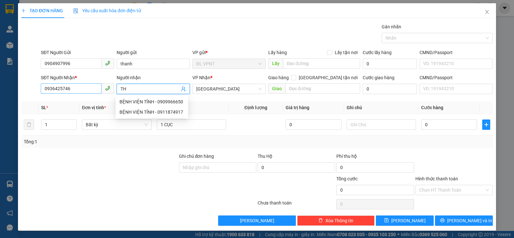
paste input "Ị"
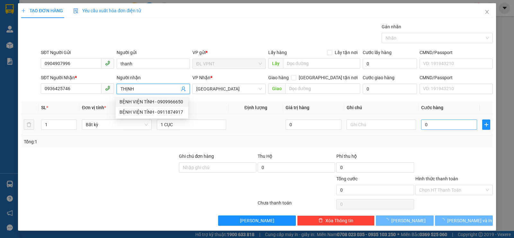
type input "THỊNH"
click at [432, 126] on input "0" at bounding box center [449, 124] width 56 height 10
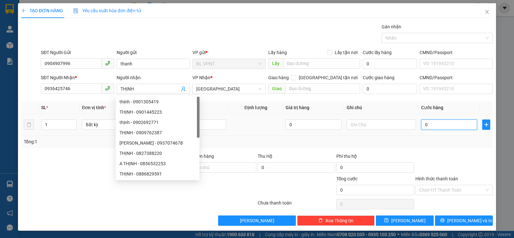
type input "2"
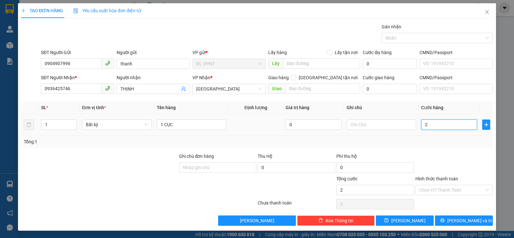
type input "20"
click at [453, 189] on input "Hình thức thanh toán" at bounding box center [451, 190] width 65 height 10
type input "20.000"
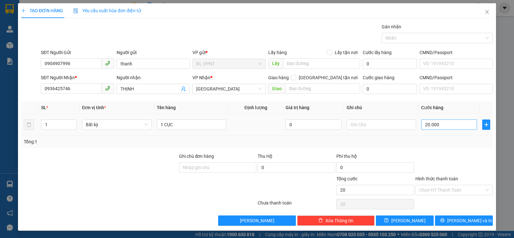
type input "20.000"
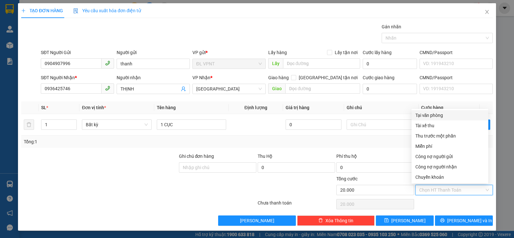
click at [447, 117] on div "Tại văn phòng" at bounding box center [450, 115] width 69 height 7
type input "0"
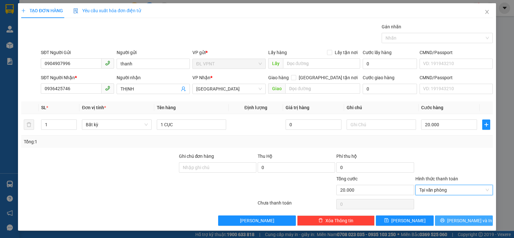
drag, startPoint x: 459, startPoint y: 217, endPoint x: 292, endPoint y: 50, distance: 236.4
click at [459, 217] on span "Lưu và In" at bounding box center [469, 220] width 45 height 7
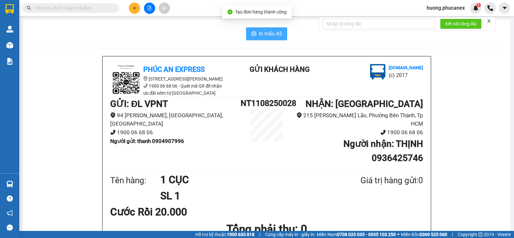
click at [259, 36] on span "In mẫu A5" at bounding box center [270, 34] width 23 height 8
click at [263, 33] on span "In mẫu A5" at bounding box center [270, 34] width 23 height 8
click at [274, 34] on span "In mẫu A5" at bounding box center [270, 34] width 23 height 8
click at [267, 29] on button "In mẫu A5" at bounding box center [266, 33] width 41 height 13
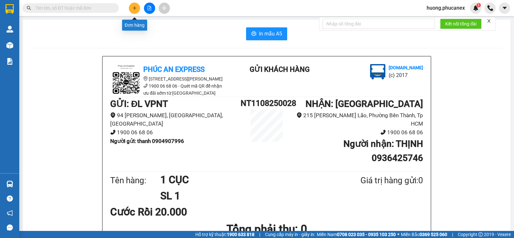
click at [134, 11] on button at bounding box center [134, 8] width 11 height 11
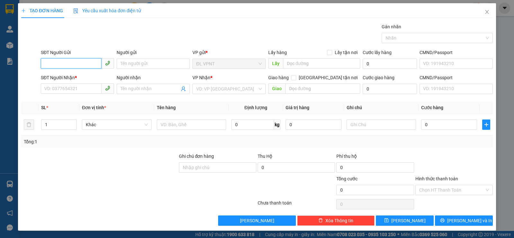
click at [76, 62] on input "SĐT Người Gửi" at bounding box center [71, 63] width 61 height 10
click at [76, 73] on div "0523893884 - yến" at bounding box center [76, 76] width 65 height 7
type input "0523893884"
type input "yến"
type input "0948525556"
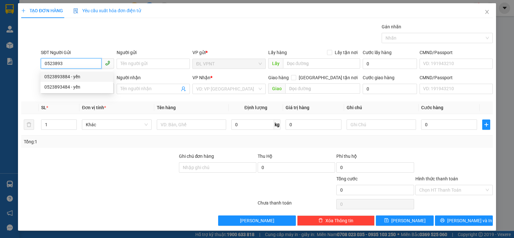
type input "HOÀNG"
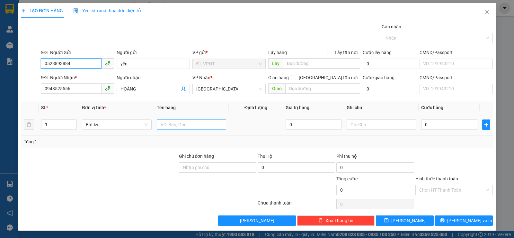
type input "0523893884"
click at [166, 122] on input "text" at bounding box center [191, 124] width 69 height 10
paste input "ÚI"
click at [354, 124] on input "text" at bounding box center [381, 124] width 69 height 10
click at [193, 126] on input "1 TÚI" at bounding box center [191, 124] width 69 height 10
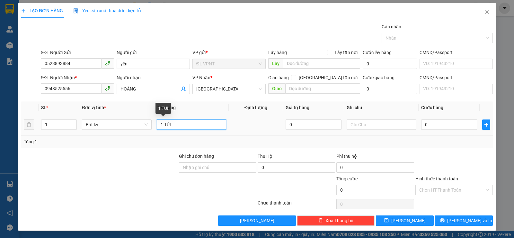
paste input "Đ"
paste input "Ả"
type input "1 TÚI ĐẢM BẢO"
click at [432, 122] on input "0" at bounding box center [449, 124] width 56 height 10
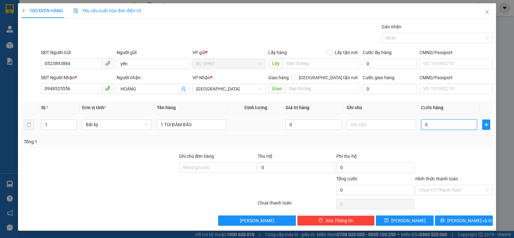
type input "5"
type input "50"
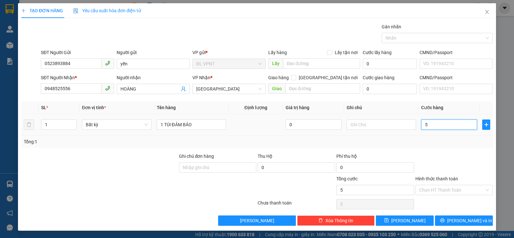
type input "50"
click at [361, 122] on input "text" at bounding box center [381, 124] width 69 height 10
type input "50.000"
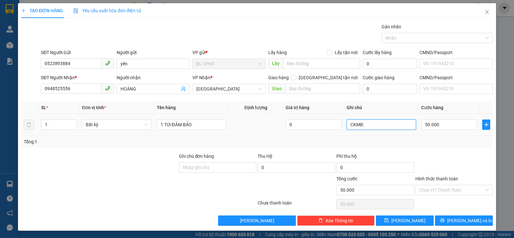
click at [373, 123] on input "CKMB:" at bounding box center [381, 124] width 69 height 10
paste input "11/08/25 17:26"
type input "CKMB: 11/08/25 17:26"
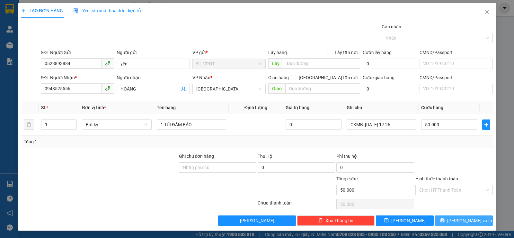
click at [452, 217] on button "Lưu và In" at bounding box center [464, 220] width 58 height 10
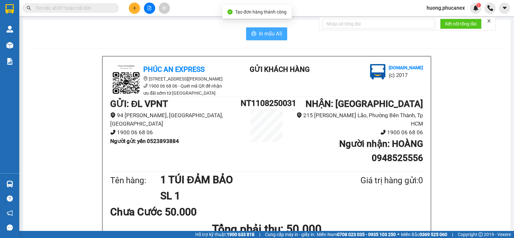
click at [272, 36] on span "In mẫu A5" at bounding box center [270, 34] width 23 height 8
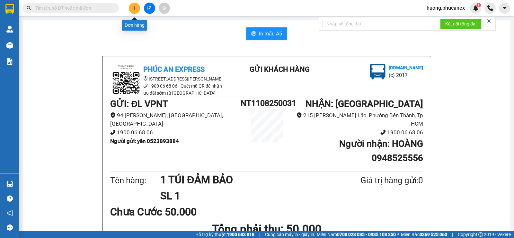
click at [133, 8] on icon "plus" at bounding box center [135, 8] width 4 height 0
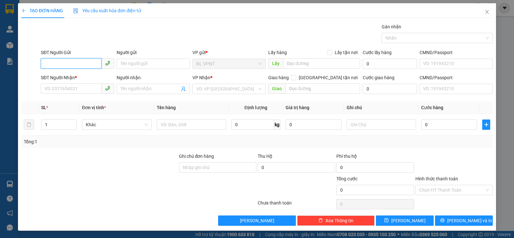
click at [85, 61] on input "SĐT Người Gửi" at bounding box center [71, 63] width 61 height 10
click at [76, 76] on div "0935311670 - HÒA" at bounding box center [76, 76] width 65 height 7
type input "0935311670"
type input "HÒA"
type input "0908073625"
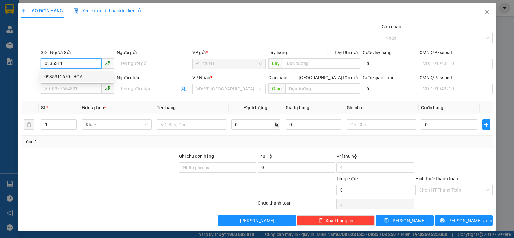
type input "THU PHƯƠNG"
type input "0935311670"
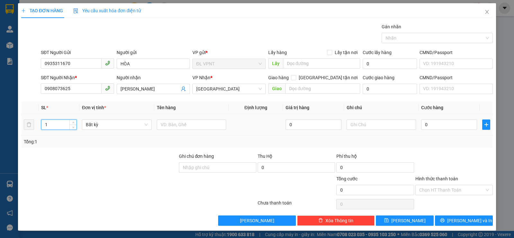
drag, startPoint x: 26, startPoint y: 120, endPoint x: 16, endPoint y: 117, distance: 9.7
click at [13, 120] on div "TẠO ĐƠN HÀNG Yêu cầu xuất hóa đơn điện tử Transit Pickup Surcharge Ids Transit …" at bounding box center [257, 119] width 514 height 238
type input "2"
click at [172, 124] on input "text" at bounding box center [191, 124] width 69 height 10
type input "2 bao"
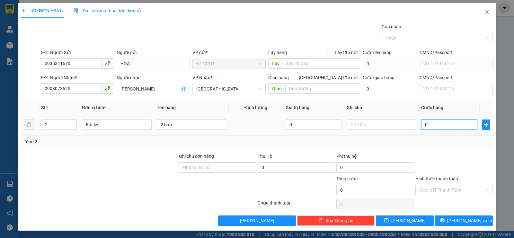
click at [428, 123] on input "0" at bounding box center [449, 124] width 56 height 10
type input "12"
type input "126"
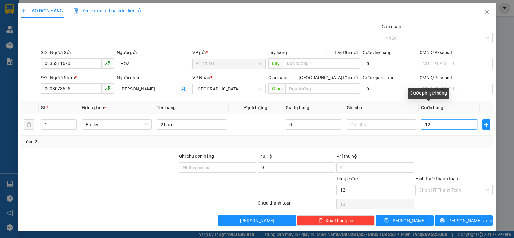
type input "126"
type input "12"
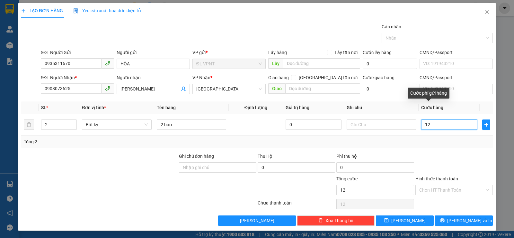
type input "1"
type input "16"
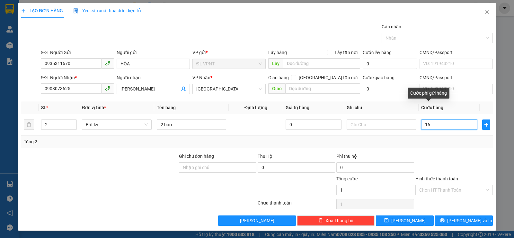
type input "16"
type input "160"
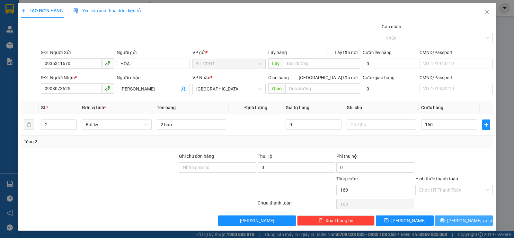
click at [445, 218] on icon "printer" at bounding box center [442, 220] width 5 height 5
type input "160.000"
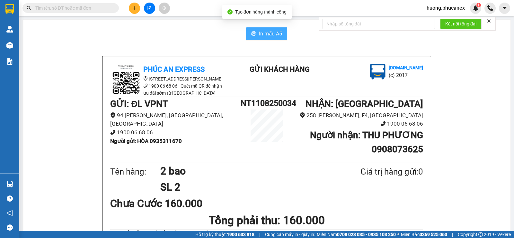
click at [276, 33] on span "In mẫu A5" at bounding box center [270, 34] width 23 height 8
click at [134, 11] on button at bounding box center [134, 8] width 11 height 11
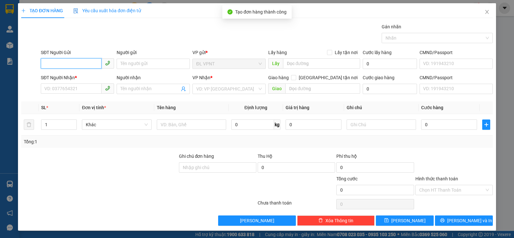
drag, startPoint x: 82, startPoint y: 61, endPoint x: 343, endPoint y: 16, distance: 265.3
click at [82, 62] on input "SĐT Người Gửi" at bounding box center [71, 63] width 61 height 10
click at [86, 78] on div "0983911164 - NT QUANG TRUNG" at bounding box center [83, 76] width 79 height 7
type input "0983911164"
type input "NT QUANG TRUNG"
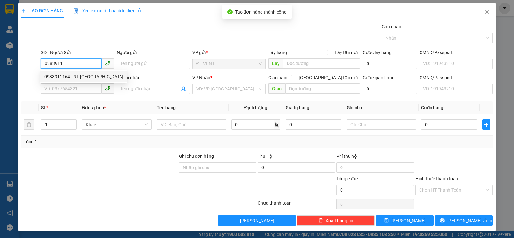
type input "0906883339"
type input "VÂN"
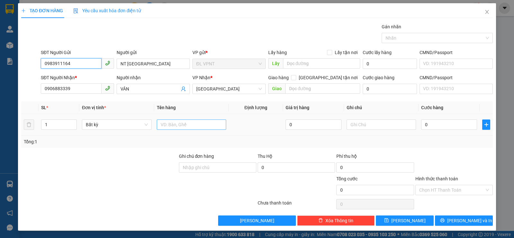
type input "0983911164"
click at [172, 125] on input "text" at bounding box center [191, 124] width 69 height 10
type input "1 tx"
click at [430, 124] on input "0" at bounding box center [449, 124] width 56 height 10
type input "3"
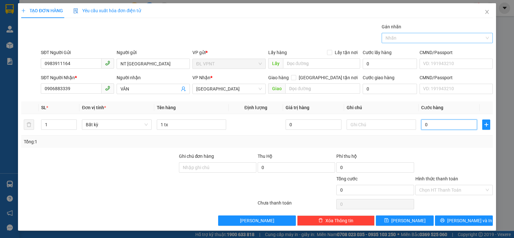
type input "3"
type input "30"
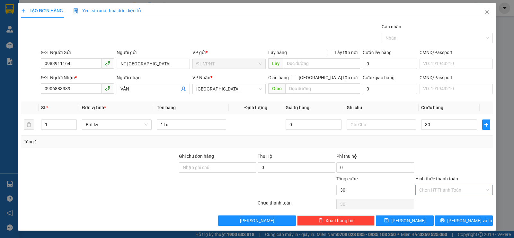
click at [447, 188] on input "Hình thức thanh toán" at bounding box center [451, 190] width 65 height 10
type input "30.000"
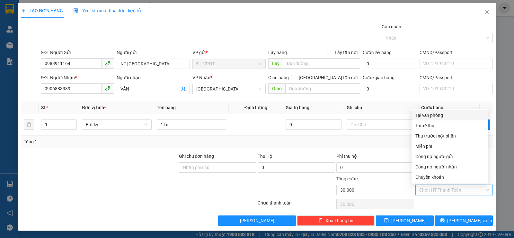
click at [432, 110] on div "Tại văn phòng" at bounding box center [450, 115] width 77 height 10
type input "0"
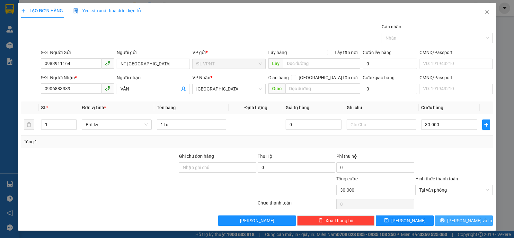
click at [461, 224] on button "Lưu và In" at bounding box center [464, 220] width 58 height 10
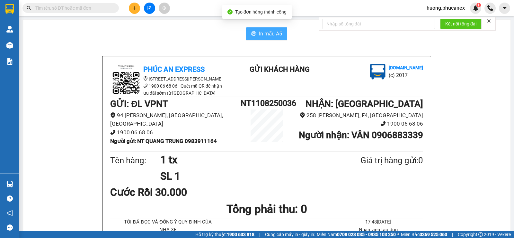
click at [275, 35] on span "In mẫu A5" at bounding box center [270, 34] width 23 height 8
click at [135, 5] on button at bounding box center [134, 8] width 11 height 11
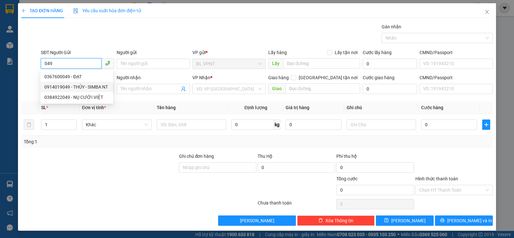
click at [83, 86] on div "0914019049 - THỦY - SIMBA NT" at bounding box center [76, 86] width 65 height 7
type input "0914019049"
type input "THỦY - SIMBA NT"
type input "0986629927"
type input "SIM BA SG"
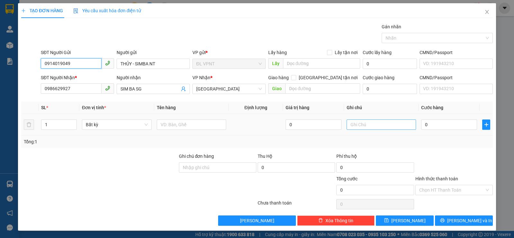
type input "0914019049"
click at [363, 127] on input "text" at bounding box center [381, 124] width 69 height 10
paste input "ô"
paste input "ơ"
paste input "ợ"
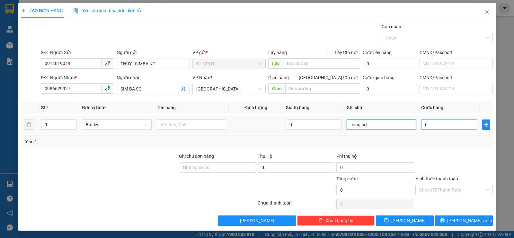
type input "công nợ"
click at [433, 124] on input "0" at bounding box center [449, 124] width 56 height 10
type input "1"
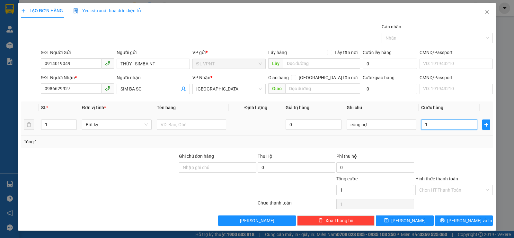
type input "18"
type input "180"
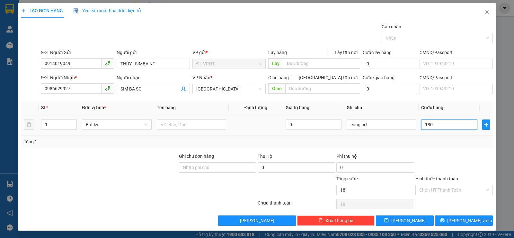
type input "180"
type input "180.000"
click at [51, 125] on input "1" at bounding box center [58, 125] width 35 height 10
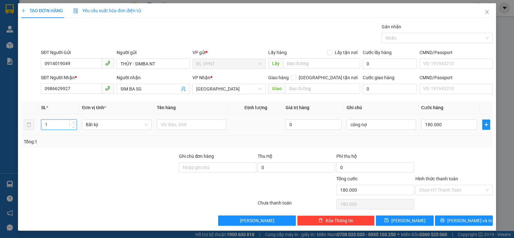
drag, startPoint x: 50, startPoint y: 125, endPoint x: 43, endPoint y: 123, distance: 7.6
click at [43, 123] on input "1" at bounding box center [58, 125] width 35 height 10
type input "4"
click at [167, 123] on input "text" at bounding box center [191, 124] width 69 height 10
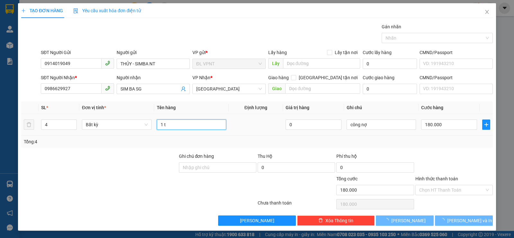
type input "1 tx"
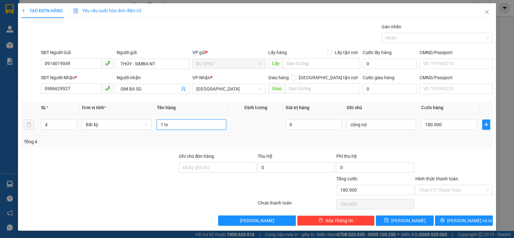
type input "0"
type input "1 tx+3tg"
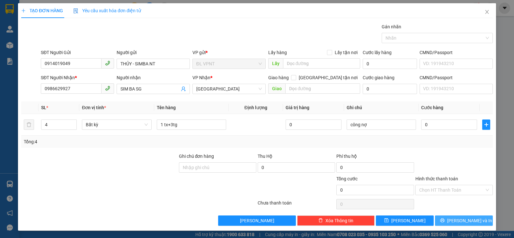
click at [454, 221] on button "Lưu và In" at bounding box center [464, 220] width 58 height 10
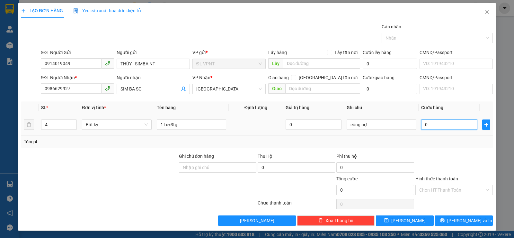
click at [435, 124] on input "0" at bounding box center [449, 124] width 56 height 10
type input "1"
type input "18"
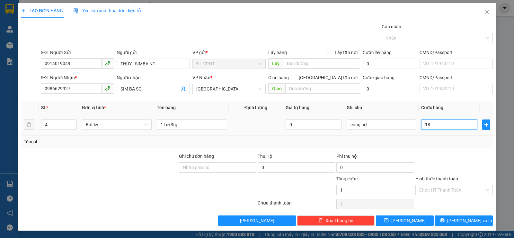
type input "18"
type input "180"
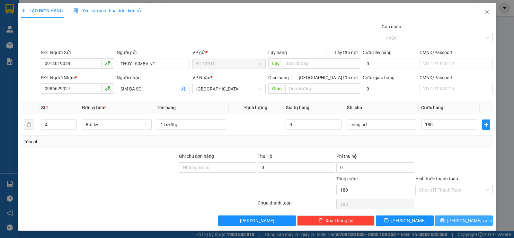
click at [448, 217] on button "Lưu và In" at bounding box center [464, 220] width 58 height 10
type input "180.000"
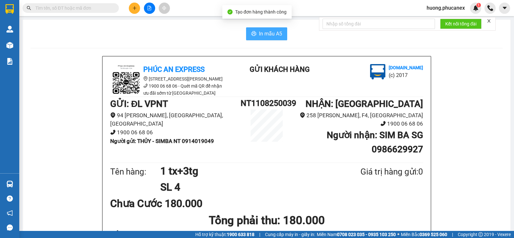
click at [272, 32] on span "In mẫu A5" at bounding box center [270, 34] width 23 height 8
click at [135, 8] on icon "plus" at bounding box center [135, 8] width 4 height 0
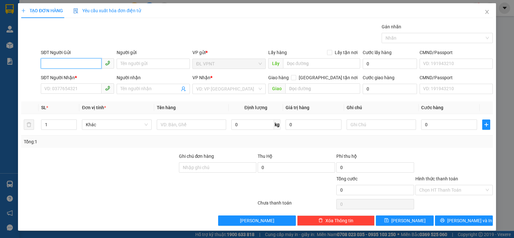
click at [94, 67] on input "SĐT Người Gửi" at bounding box center [71, 63] width 61 height 10
click at [78, 77] on div "0903011402 - DIỄM" at bounding box center [76, 76] width 65 height 7
type input "0903011402"
type input "DIỄM"
type input "0903011402"
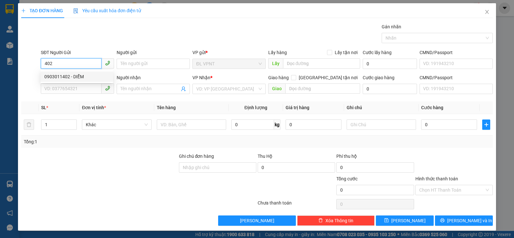
type input "DIỄM"
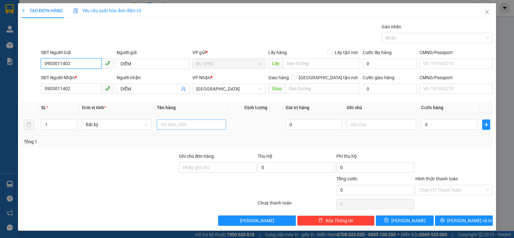
type input "0903011402"
click at [160, 122] on input "text" at bounding box center [191, 124] width 69 height 10
type input "1 t"
click at [443, 125] on input "0" at bounding box center [449, 124] width 56 height 10
type input "3"
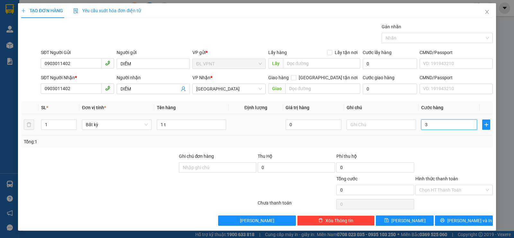
type input "3"
type input "30"
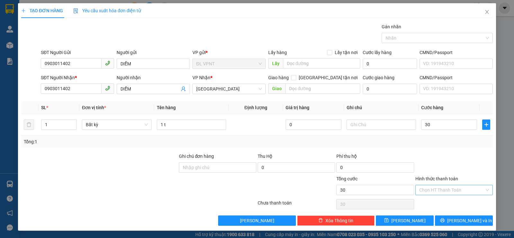
click at [438, 191] on input "Hình thức thanh toán" at bounding box center [451, 190] width 65 height 10
type input "30.000"
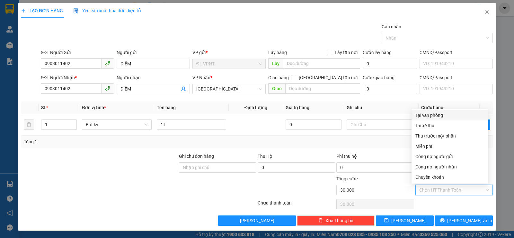
click at [440, 113] on div "Tại văn phòng" at bounding box center [450, 115] width 69 height 7
type input "0"
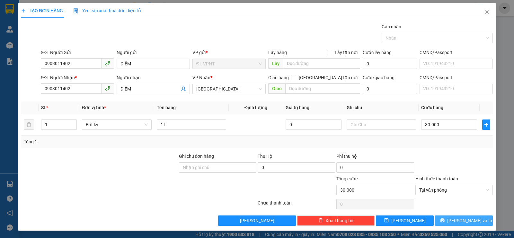
click at [467, 218] on span "Lưu và In" at bounding box center [469, 220] width 45 height 7
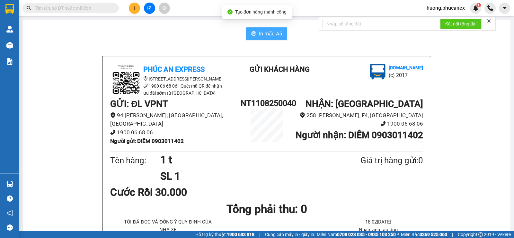
click at [264, 33] on span "In mẫu A5" at bounding box center [270, 34] width 23 height 8
click at [135, 8] on icon "plus" at bounding box center [134, 8] width 5 height 5
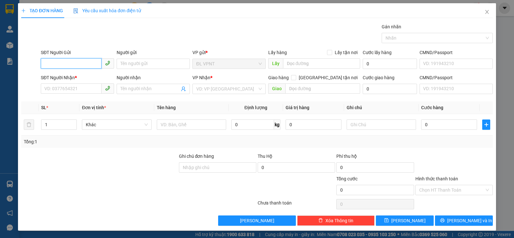
click at [86, 62] on input "SĐT Người Gửi" at bounding box center [71, 63] width 61 height 10
click at [74, 78] on div "0906556156 - MAI" at bounding box center [76, 76] width 65 height 7
type input "0906556156"
type input "MAI"
type input "0935551134"
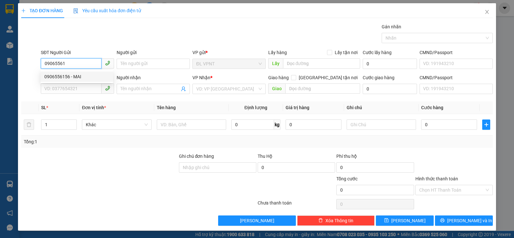
type input "KIÊN"
type input "sky garden 3 phú mỹ hưng q7"
type input "80.000"
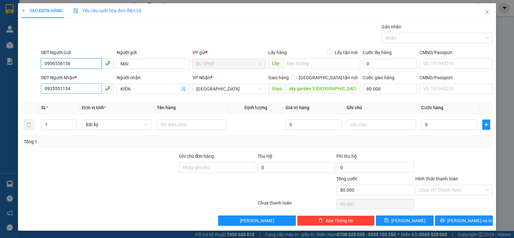
type input "0906556156"
drag, startPoint x: 55, startPoint y: 91, endPoint x: 16, endPoint y: 90, distance: 38.9
click at [16, 90] on div "TẠO ĐƠN HÀNG Yêu cầu xuất hóa đơn điện tử Transit Pickup Surcharge Ids Transit …" at bounding box center [257, 119] width 514 height 238
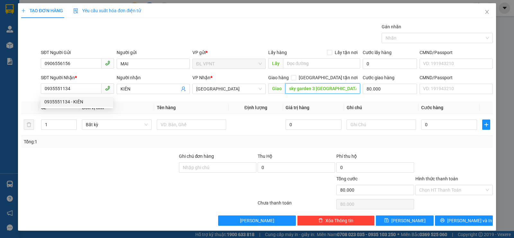
click at [340, 90] on input "sky garden 3 phú mỹ hưng q7" at bounding box center [322, 88] width 75 height 10
click at [340, 105] on th "Giá trị hàng" at bounding box center [313, 107] width 61 height 13
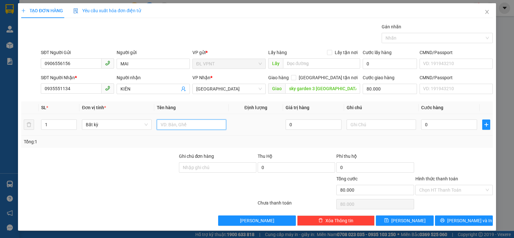
click at [185, 124] on input "text" at bounding box center [191, 124] width 69 height 10
type input "1 hs"
click at [428, 122] on input "0" at bounding box center [449, 124] width 56 height 10
type input "2"
type input "80.002"
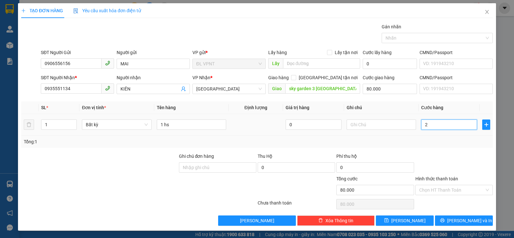
type input "80.002"
type input "20"
type input "80.020"
click at [443, 187] on input "Hình thức thanh toán" at bounding box center [451, 190] width 65 height 10
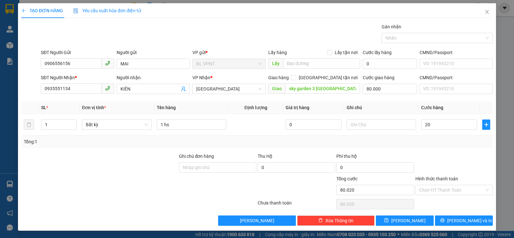
type input "20.000"
type input "100.000"
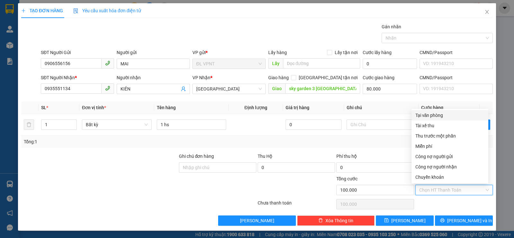
click at [439, 114] on div "Tại văn phòng" at bounding box center [450, 115] width 69 height 7
type input "0"
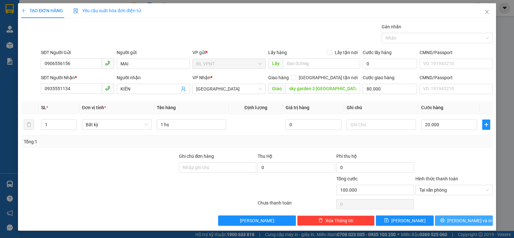
click at [449, 217] on button "Lưu và In" at bounding box center [464, 220] width 58 height 10
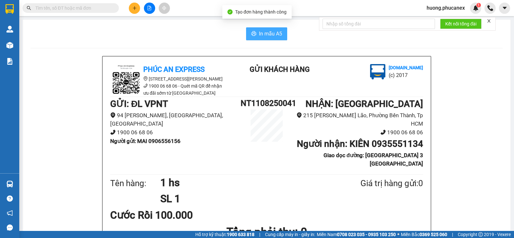
click at [272, 31] on span "In mẫu A5" at bounding box center [270, 34] width 23 height 8
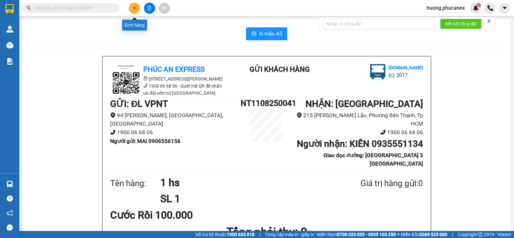
click at [137, 8] on button at bounding box center [134, 8] width 11 height 11
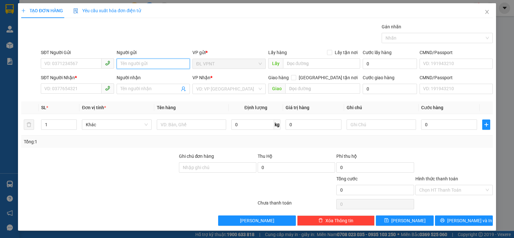
click at [131, 65] on input "Người gửi" at bounding box center [153, 64] width 73 height 10
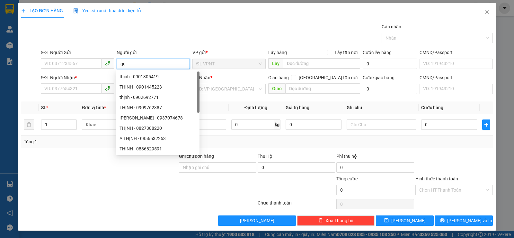
paste input "ỳnh"
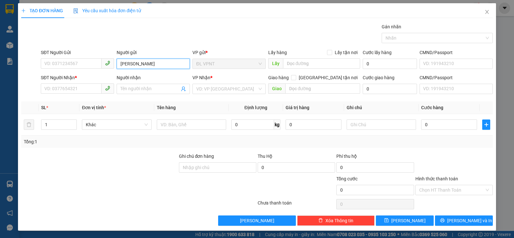
drag, startPoint x: 160, startPoint y: 62, endPoint x: 136, endPoint y: 62, distance: 24.4
click at [136, 62] on input "quỳnh huyowng" at bounding box center [153, 64] width 73 height 10
paste input "ươ"
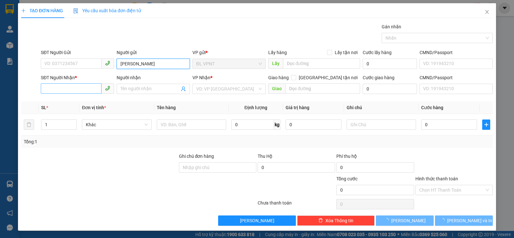
type input "quỳnh hương"
click at [68, 90] on input "SĐT Người Nhận *" at bounding box center [71, 88] width 61 height 10
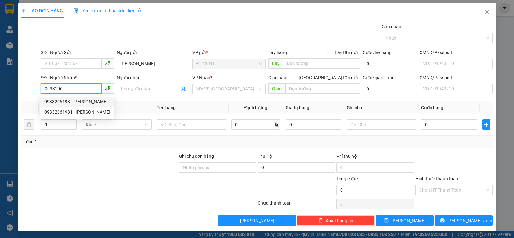
click at [75, 102] on div "0933206198 - LƯU GIA" at bounding box center [77, 101] width 66 height 7
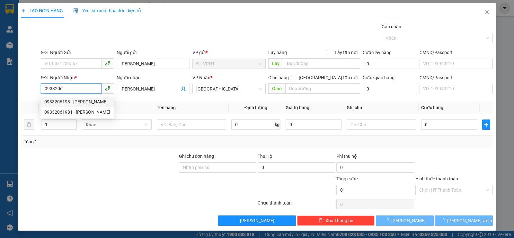
type input "0933206198"
type input "LƯU GIA"
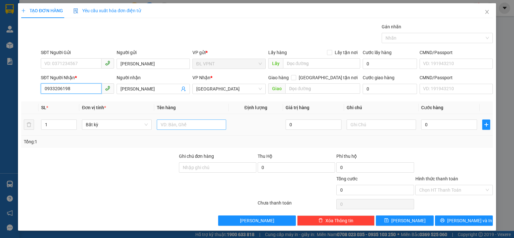
type input "0933206198"
click at [182, 126] on input "text" at bounding box center [191, 124] width 69 height 10
type input "1 H"
click at [440, 122] on input "0" at bounding box center [449, 124] width 56 height 10
type input "2"
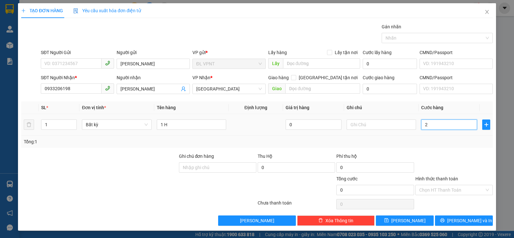
type input "2"
type input "20"
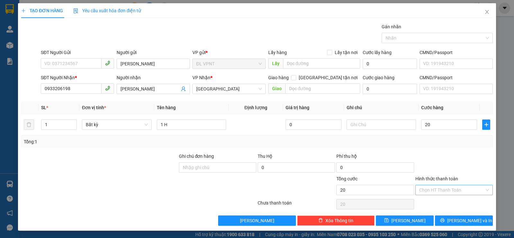
click at [444, 189] on input "Hình thức thanh toán" at bounding box center [451, 190] width 65 height 10
type input "20.000"
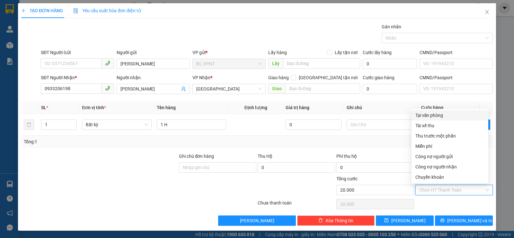
click at [442, 113] on div "Tại văn phòng" at bounding box center [450, 115] width 69 height 7
type input "0"
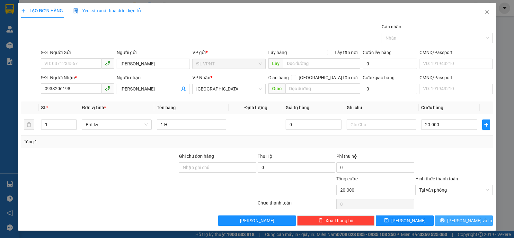
click at [456, 221] on span "Lưu và In" at bounding box center [469, 220] width 45 height 7
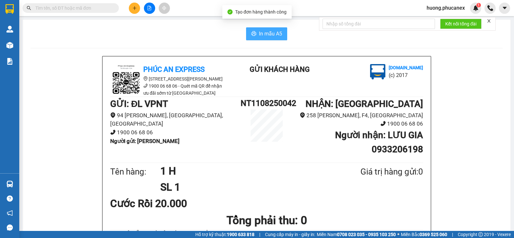
click at [282, 33] on button "In mẫu A5" at bounding box center [266, 33] width 41 height 13
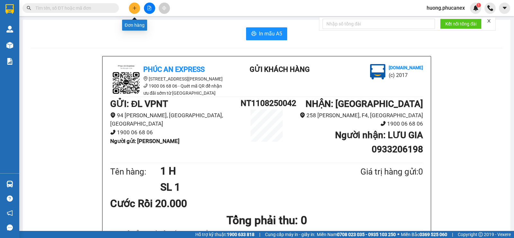
click at [136, 9] on icon "plus" at bounding box center [134, 8] width 5 height 5
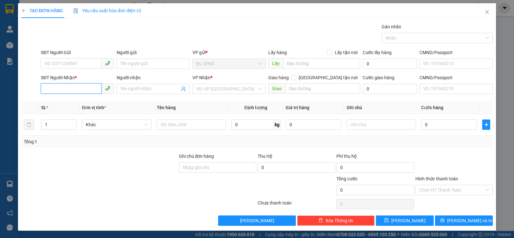
click at [81, 91] on input "SĐT Người Nhận *" at bounding box center [71, 88] width 61 height 10
click at [90, 101] on div "0902929337 - CT HUỲNH NGỌC" at bounding box center [79, 101] width 70 height 7
type input "0902929337"
type input "CT HUỲNH NGỌC"
type input "0902929337"
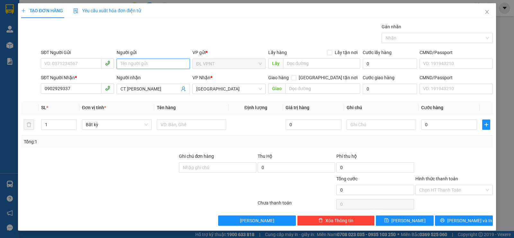
click at [151, 65] on input "Người gửi" at bounding box center [153, 64] width 73 height 10
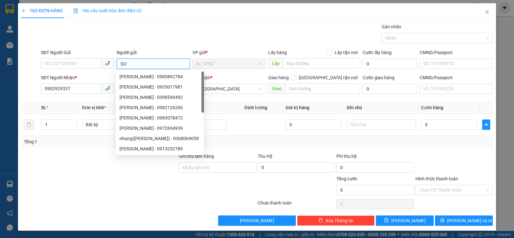
paste input "ỲN"
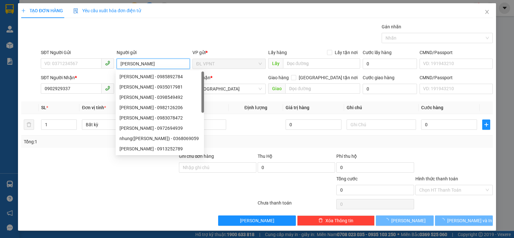
paste input "ƯƠN"
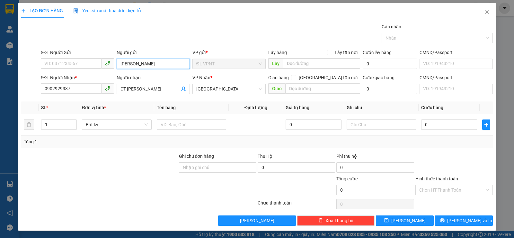
click at [143, 64] on input "QUỲNH HUƯƯƠNG" at bounding box center [153, 64] width 73 height 10
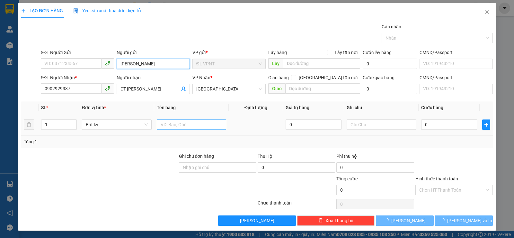
type input "QUỲNH HƯƠNG"
click at [171, 121] on input "text" at bounding box center [191, 124] width 69 height 10
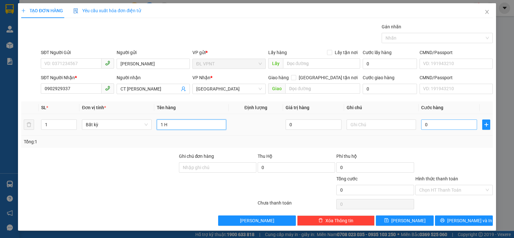
type input "1 H"
click at [440, 123] on input "0" at bounding box center [449, 124] width 56 height 10
type input "3"
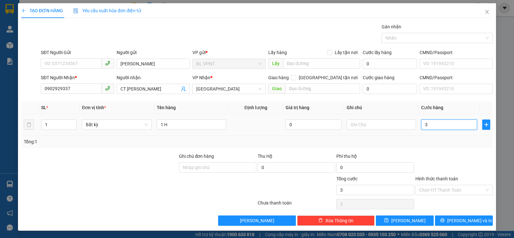
type input "30"
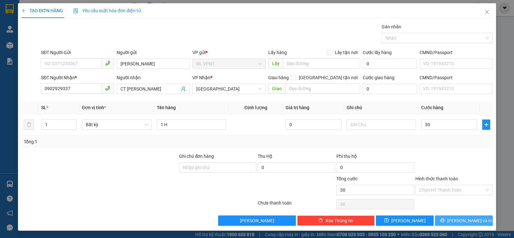
click at [446, 219] on button "Lưu và In" at bounding box center [464, 220] width 58 height 10
type input "30.000"
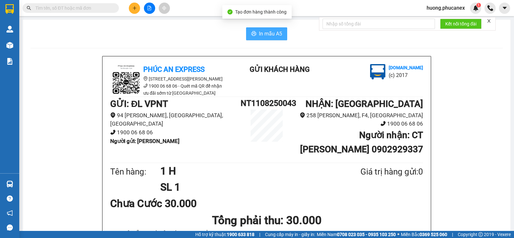
click at [274, 35] on span "In mẫu A5" at bounding box center [270, 34] width 23 height 8
